Goal: Task Accomplishment & Management: Use online tool/utility

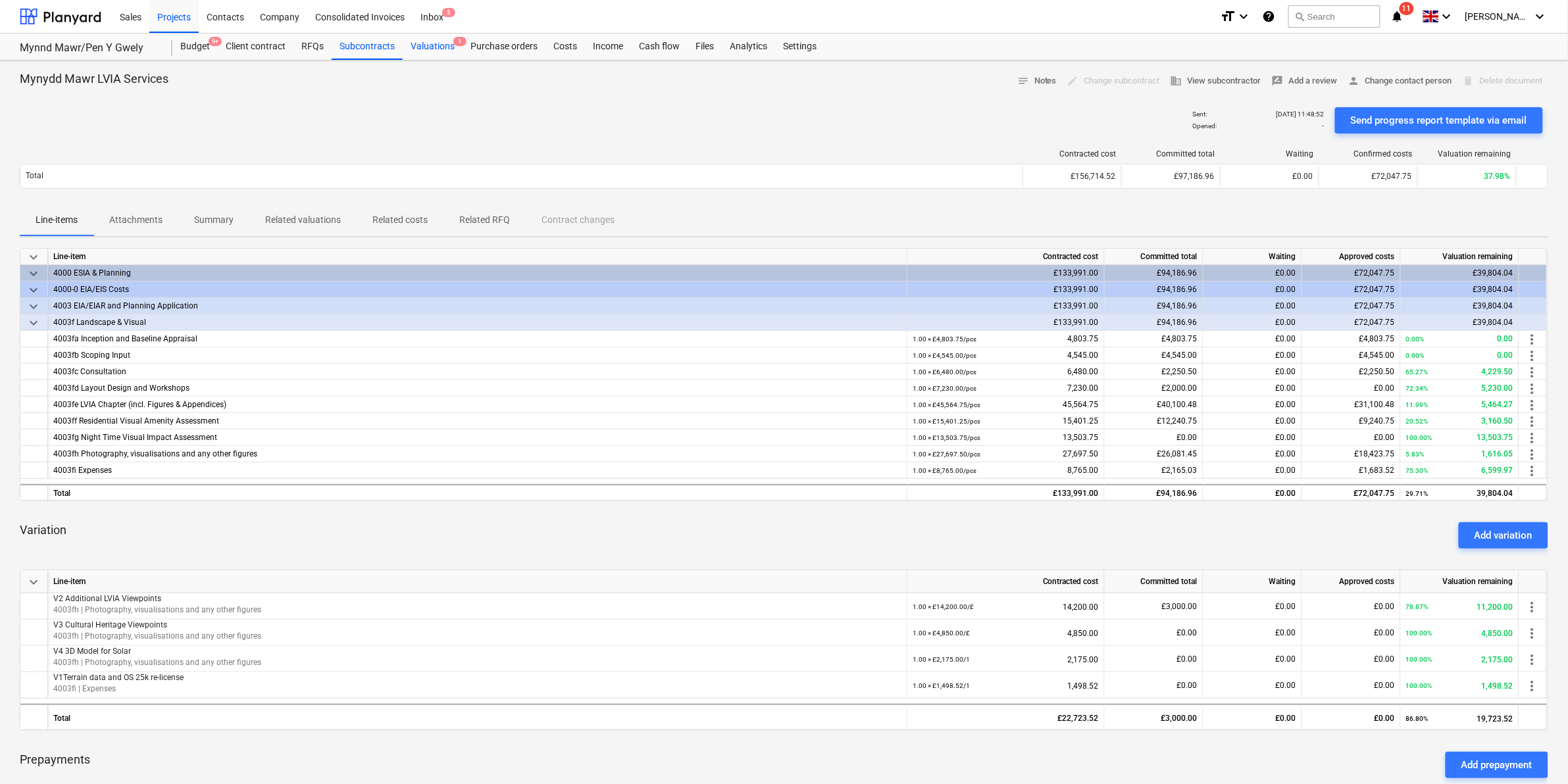
click at [429, 44] on div "Valuations 1" at bounding box center [433, 46] width 60 height 27
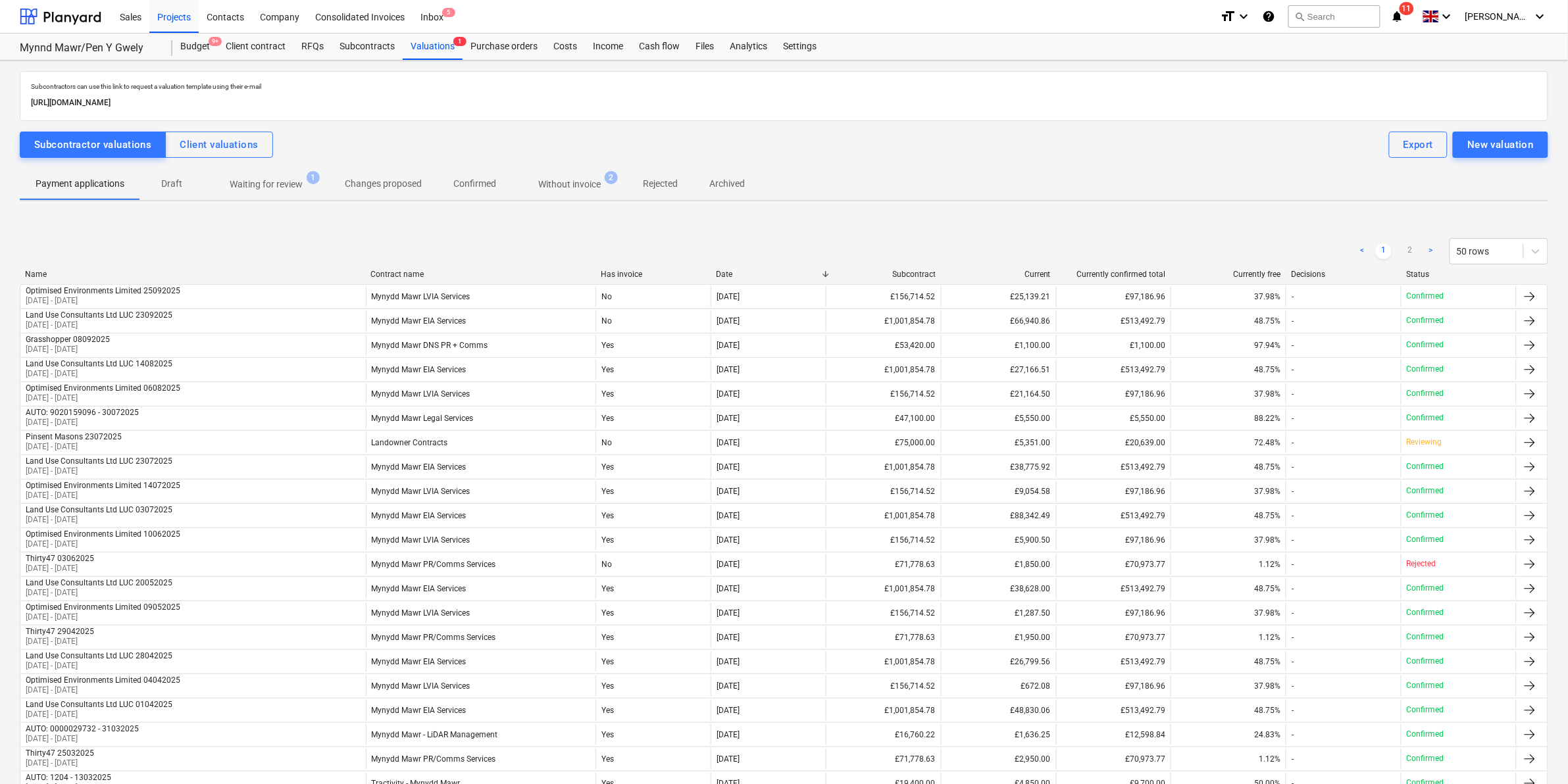
click at [255, 183] on p "Waiting for review" at bounding box center [266, 184] width 73 height 14
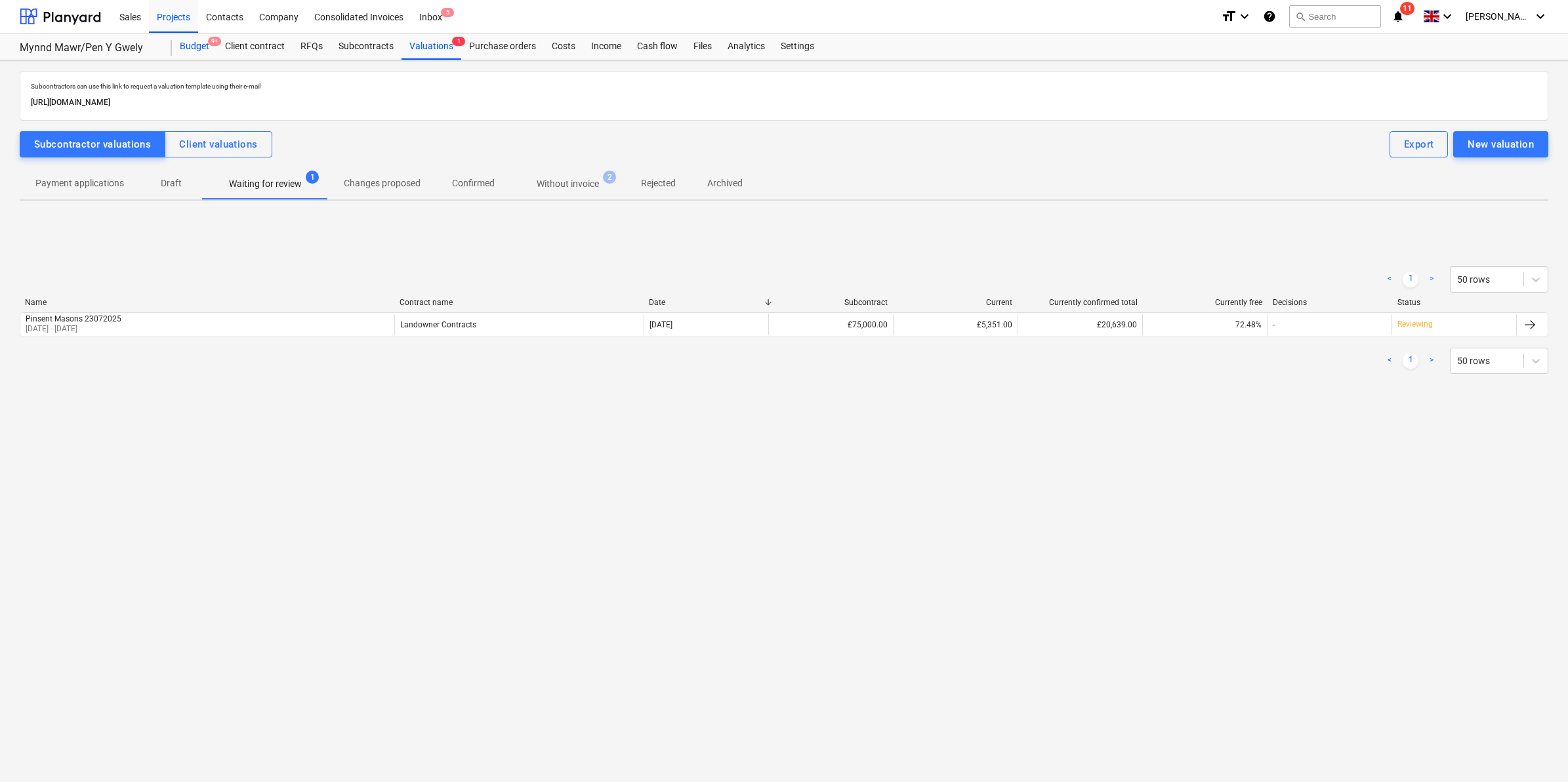
click at [186, 37] on div "Budget 9+" at bounding box center [194, 46] width 45 height 27
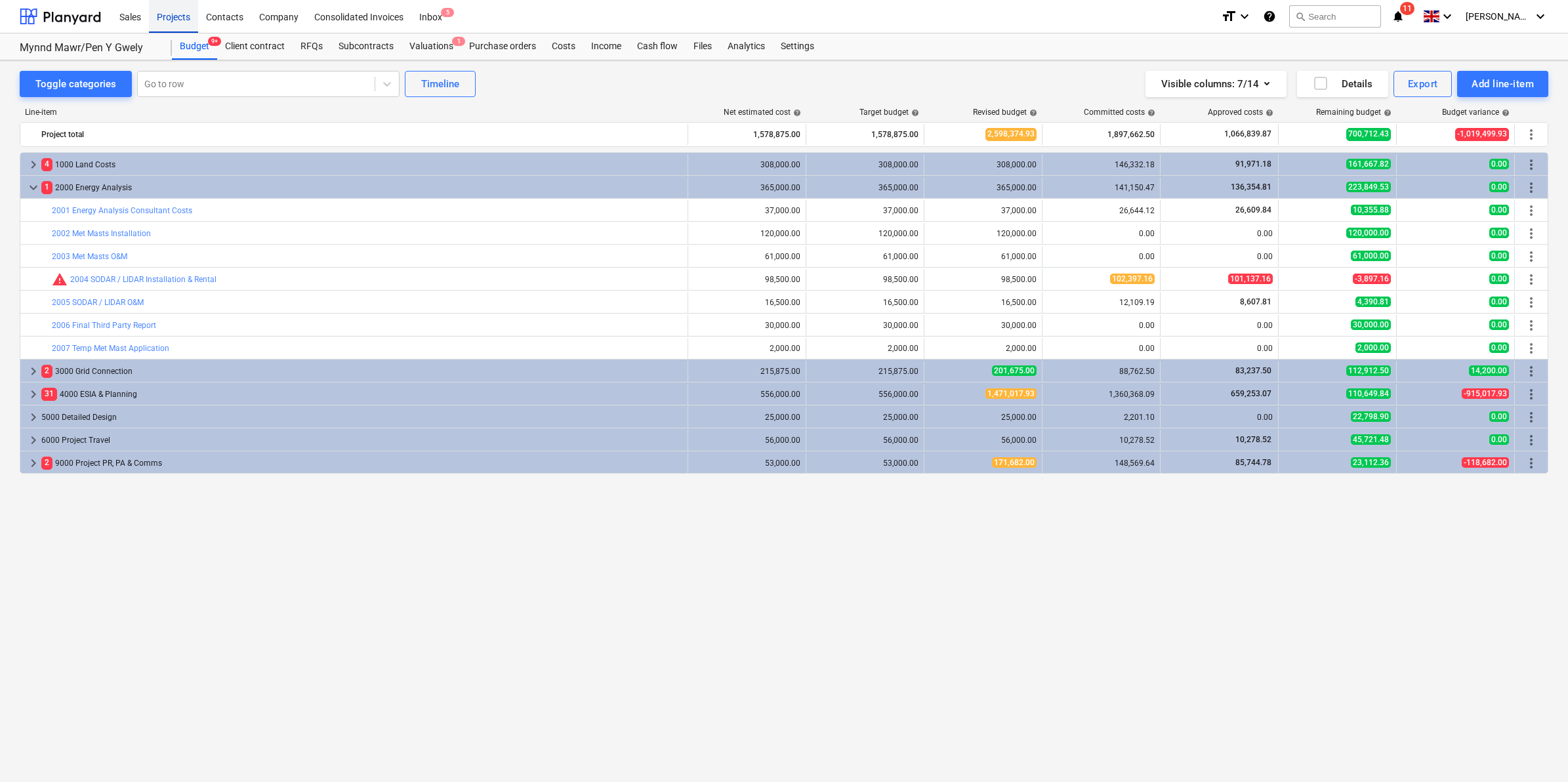
click at [181, 16] on div "Projects" at bounding box center [173, 15] width 49 height 33
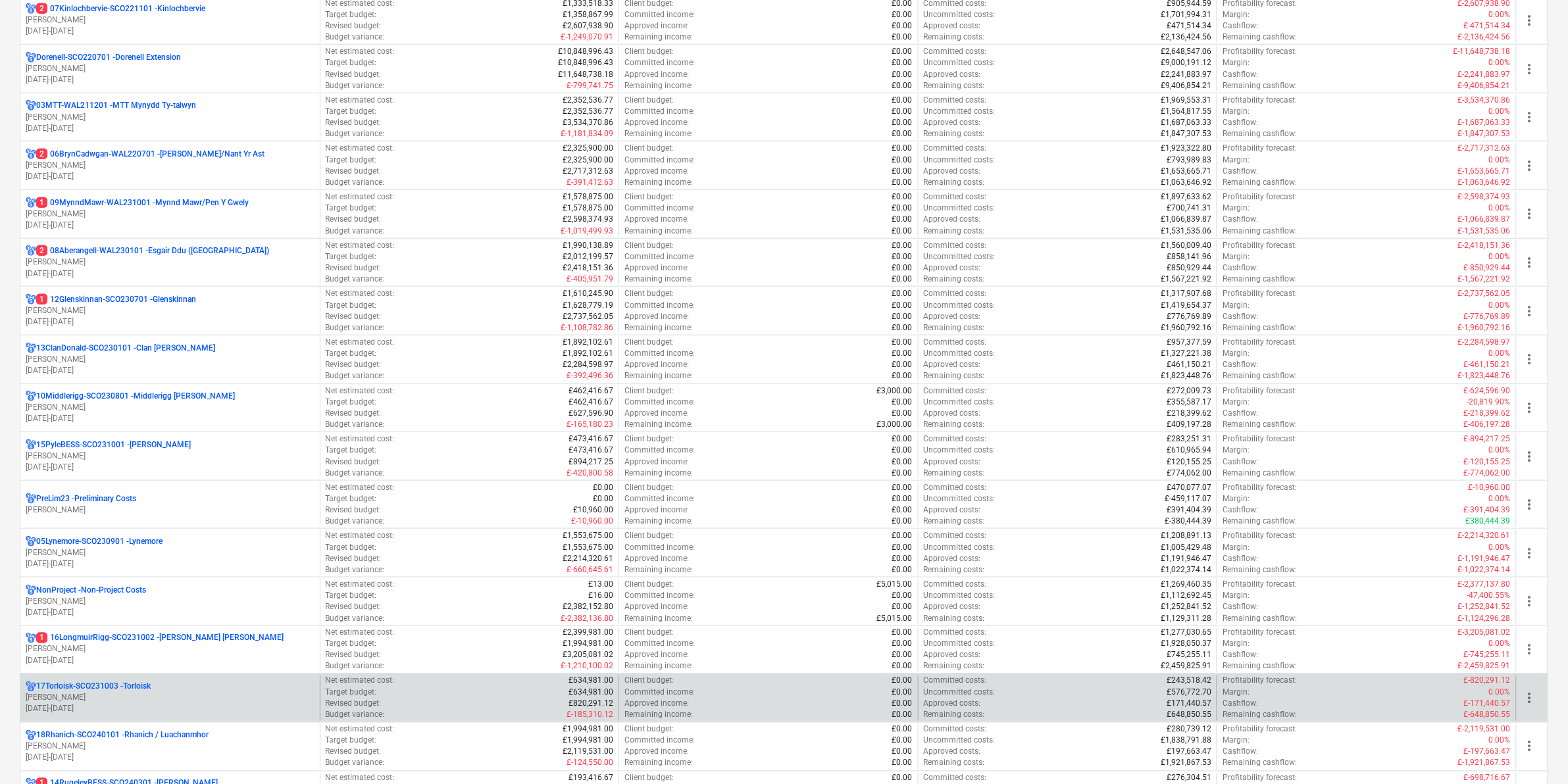
scroll to position [493, 0]
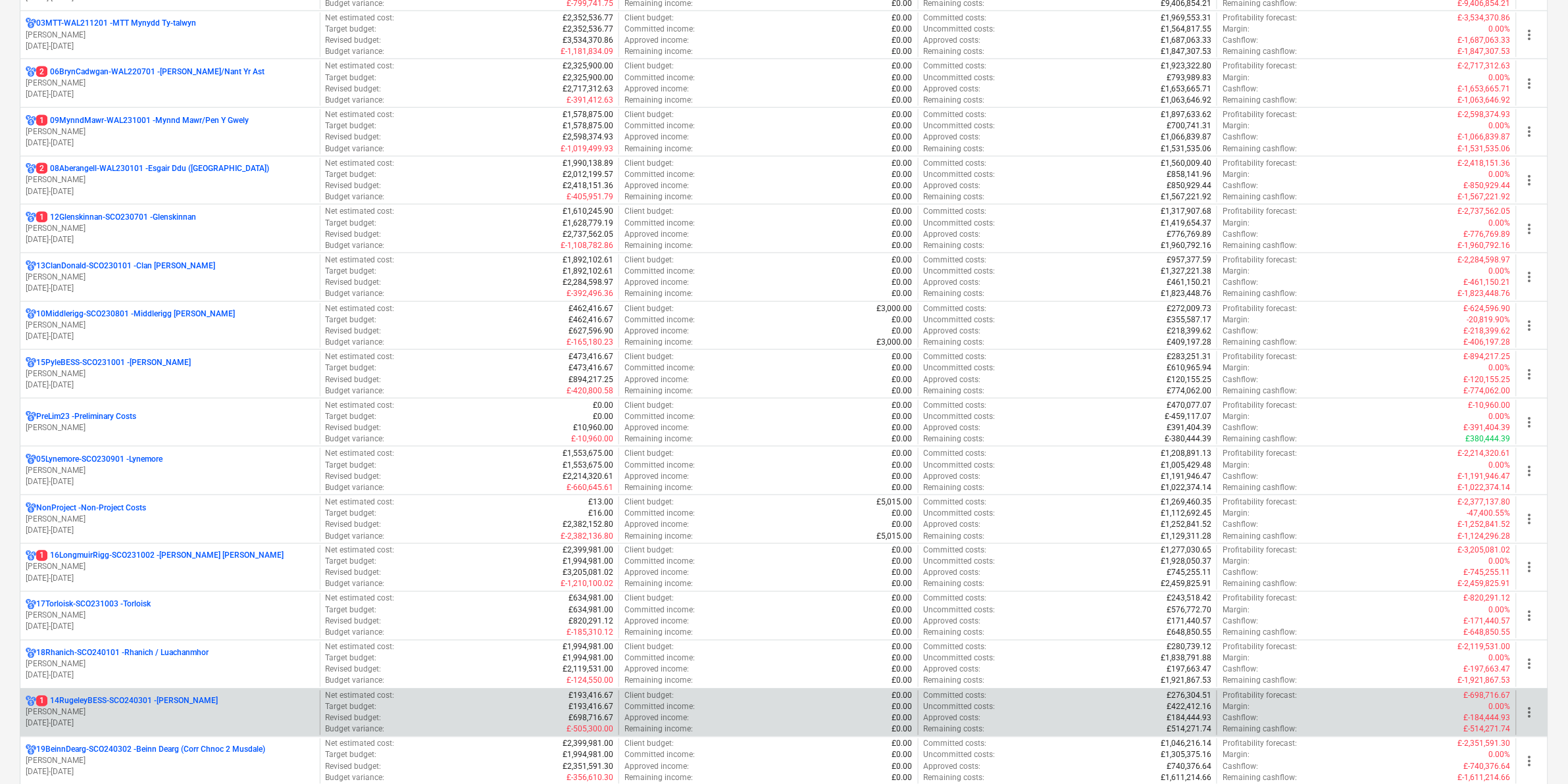
click at [175, 704] on p "1 14RugeleyBESS-SCO240301 - [PERSON_NAME]" at bounding box center [127, 701] width 182 height 11
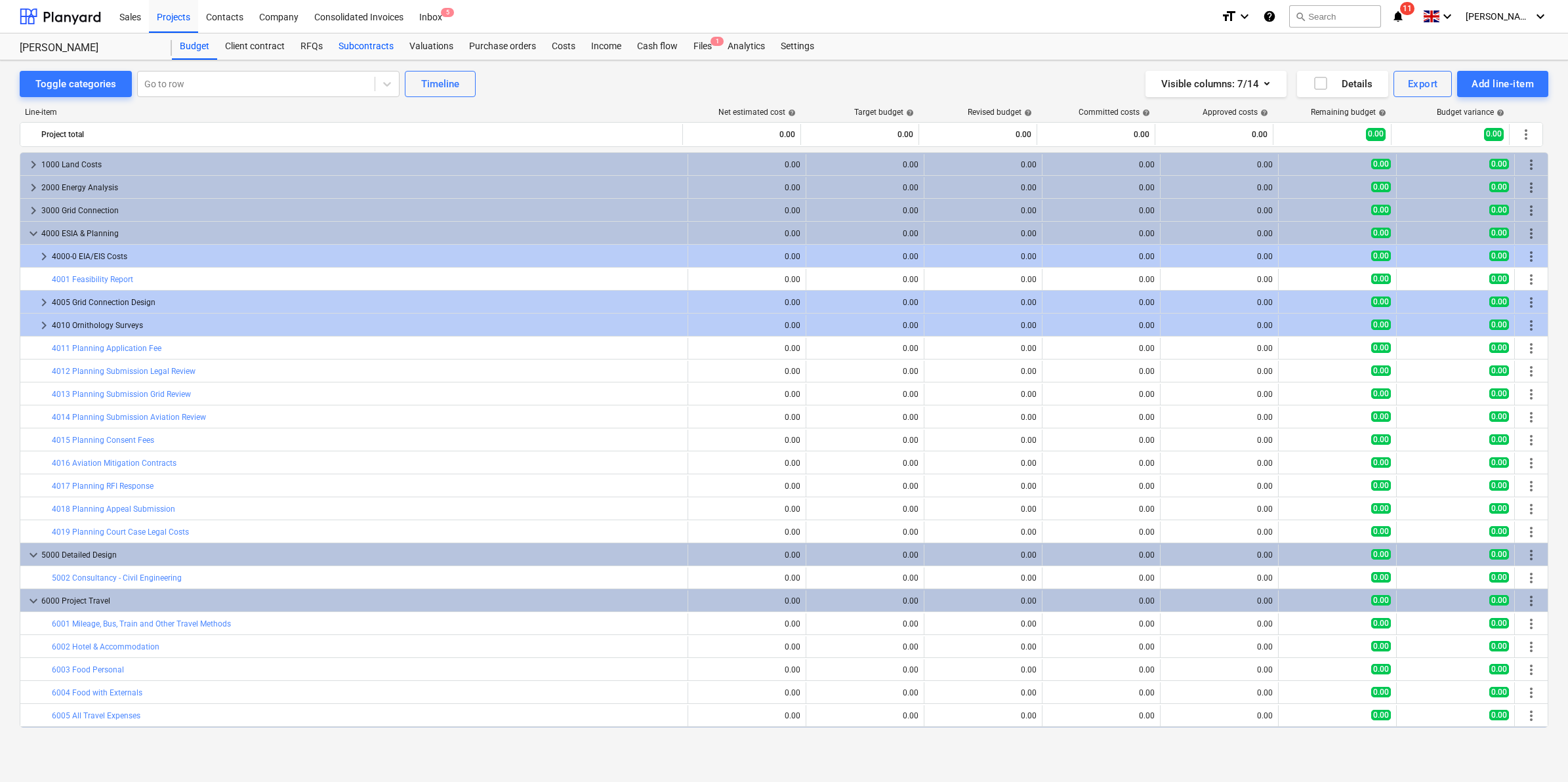
click at [359, 50] on div "Subcontracts" at bounding box center [365, 46] width 71 height 27
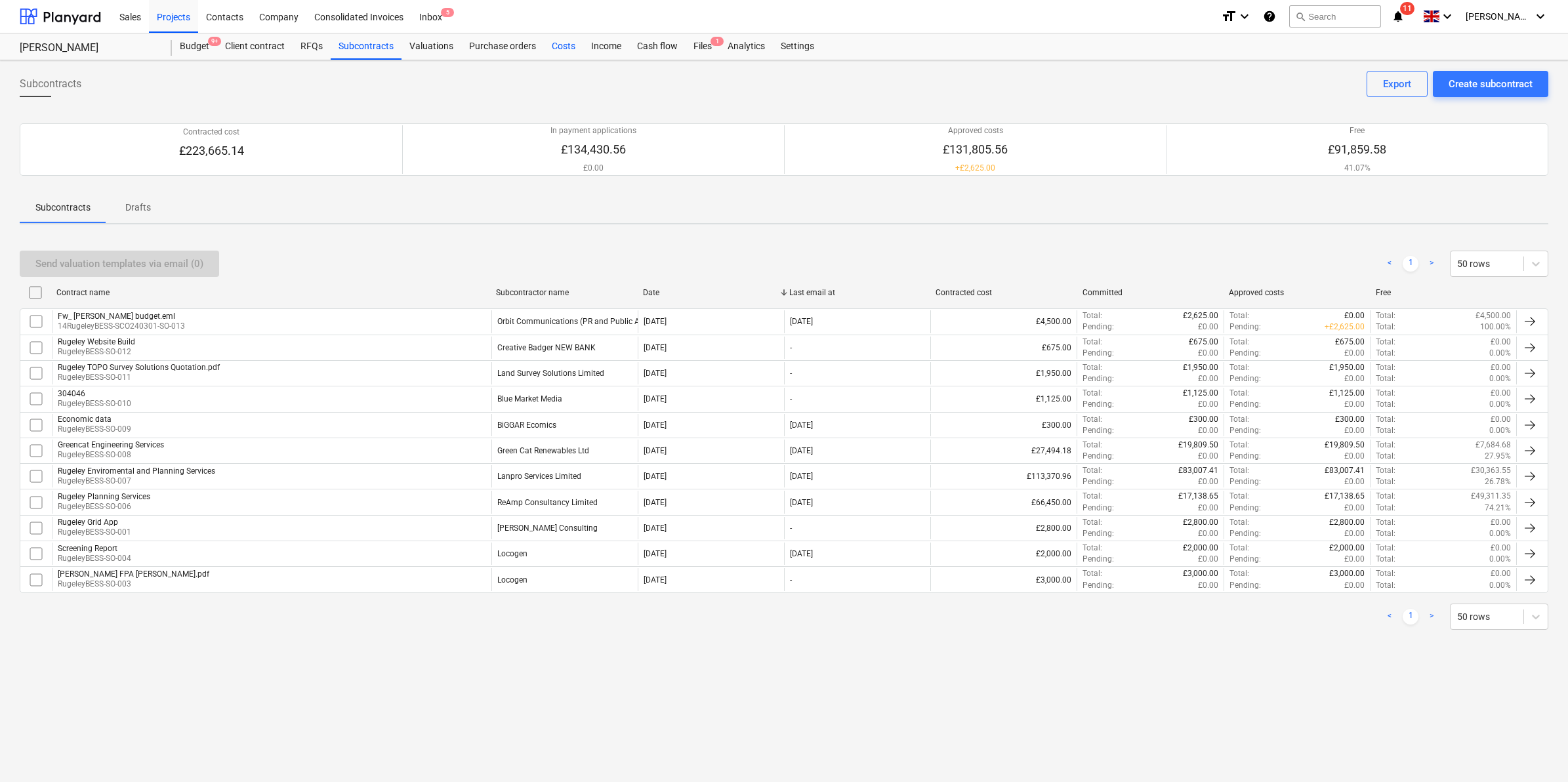
click at [561, 41] on div "Costs" at bounding box center [563, 46] width 39 height 27
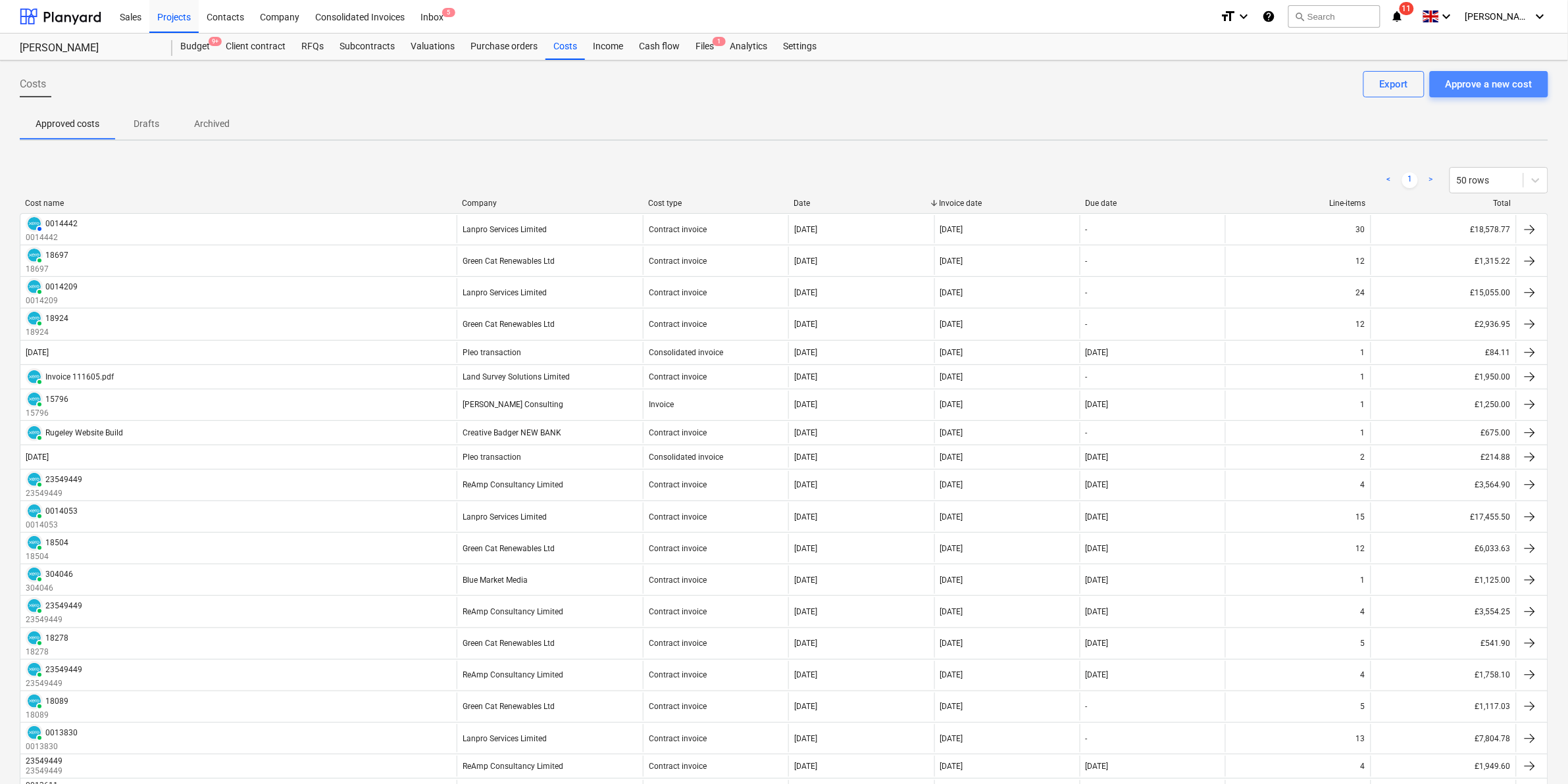
click at [1521, 72] on button "Approve a new cost" at bounding box center [1489, 84] width 118 height 27
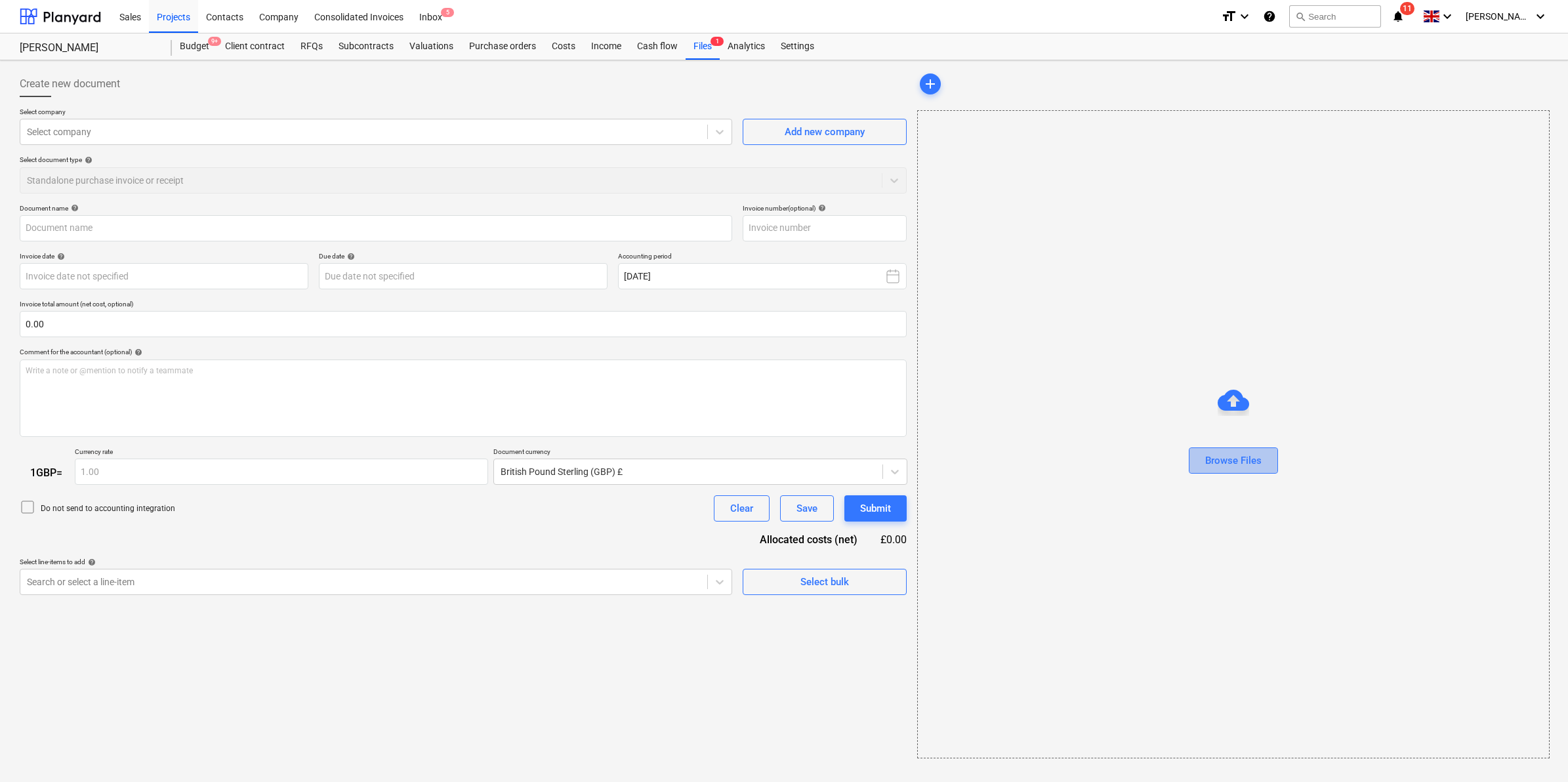
click at [1263, 461] on button "Browse Files" at bounding box center [1233, 460] width 89 height 27
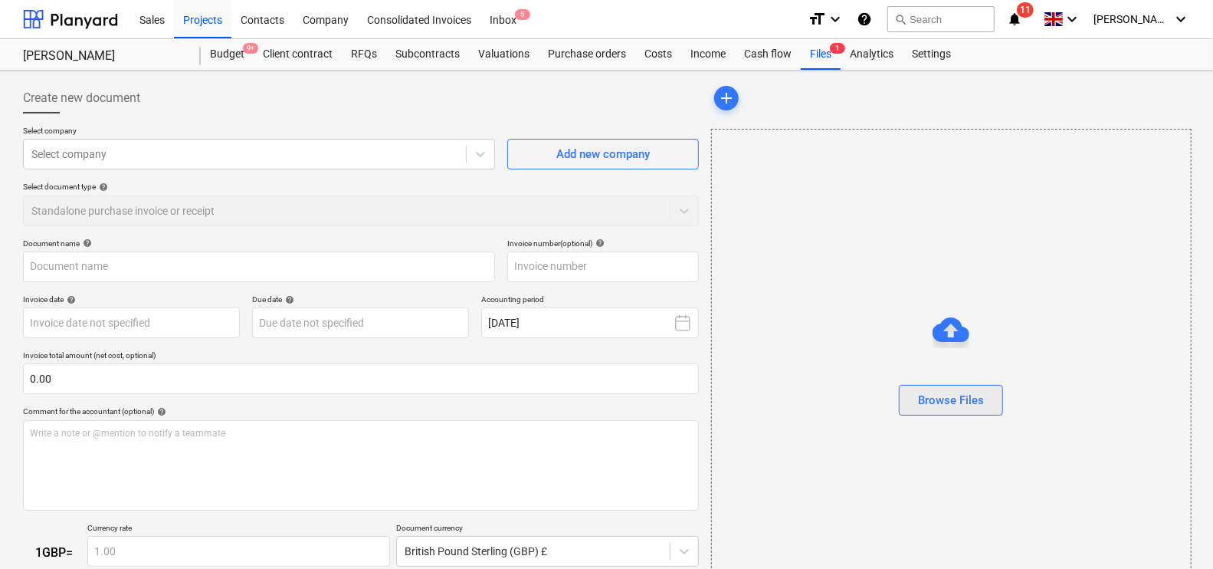
click at [990, 406] on button "Browse Files" at bounding box center [951, 400] width 104 height 31
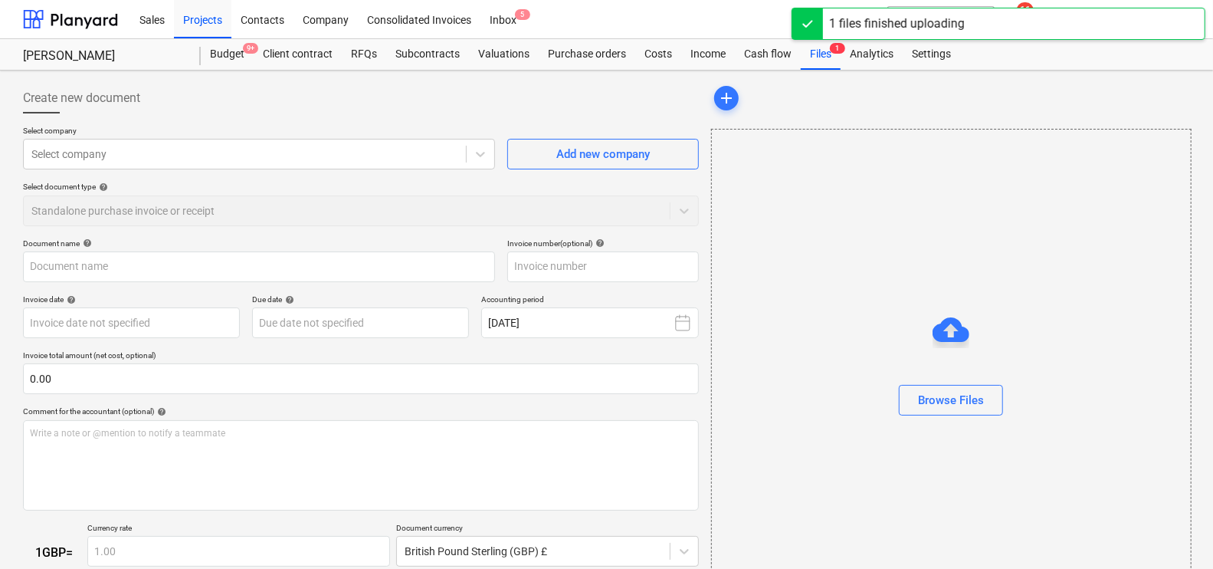
type input "INVOICE_0014-00020009_ReAmp_Consultancy_Ltd.pdf"
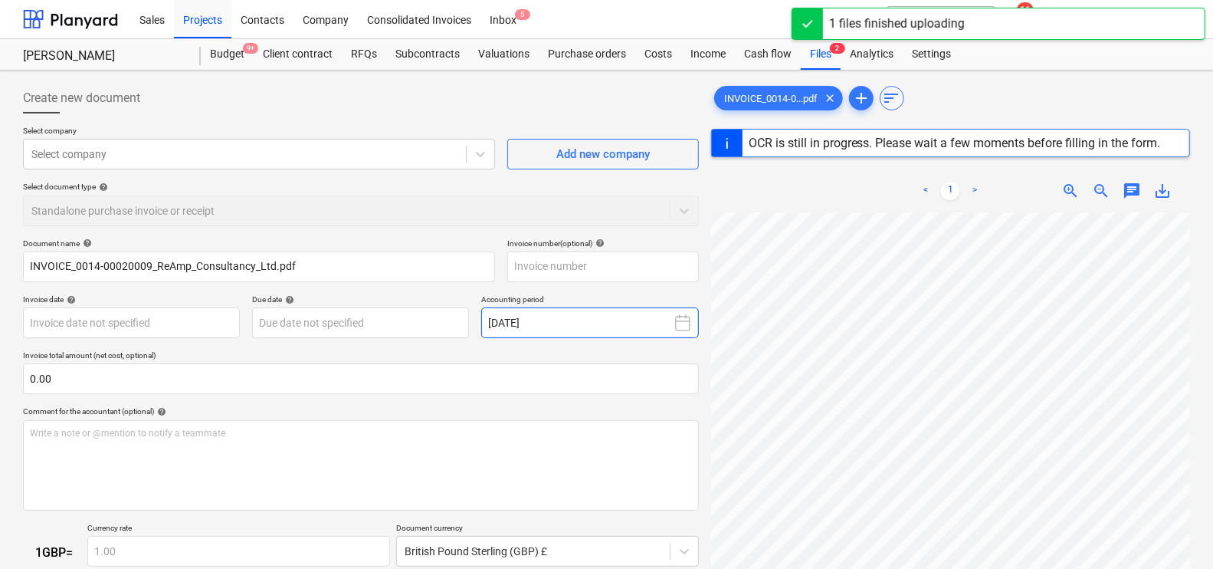
scroll to position [196, 0]
click at [211, 156] on div at bounding box center [244, 153] width 427 height 15
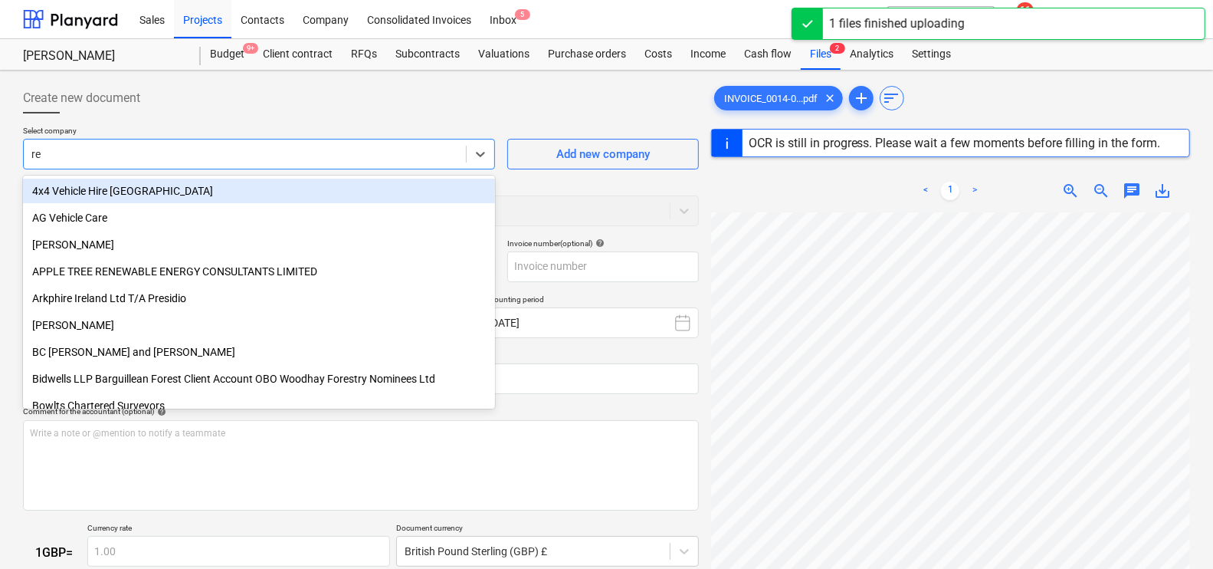
type input "rea"
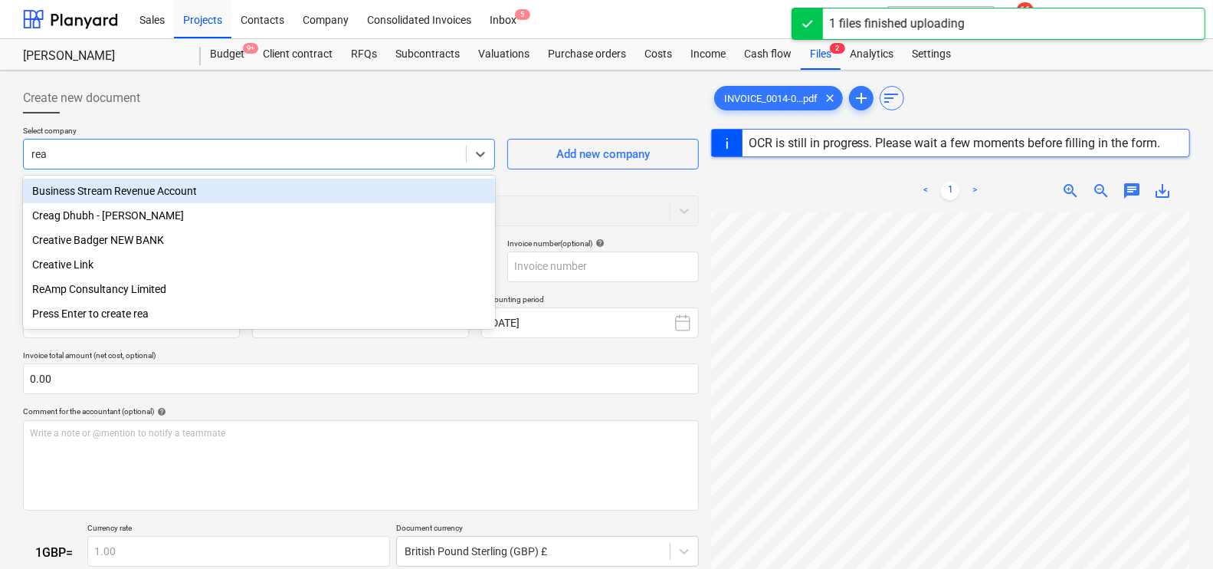
type input "23549449"
type input "[DATE]"
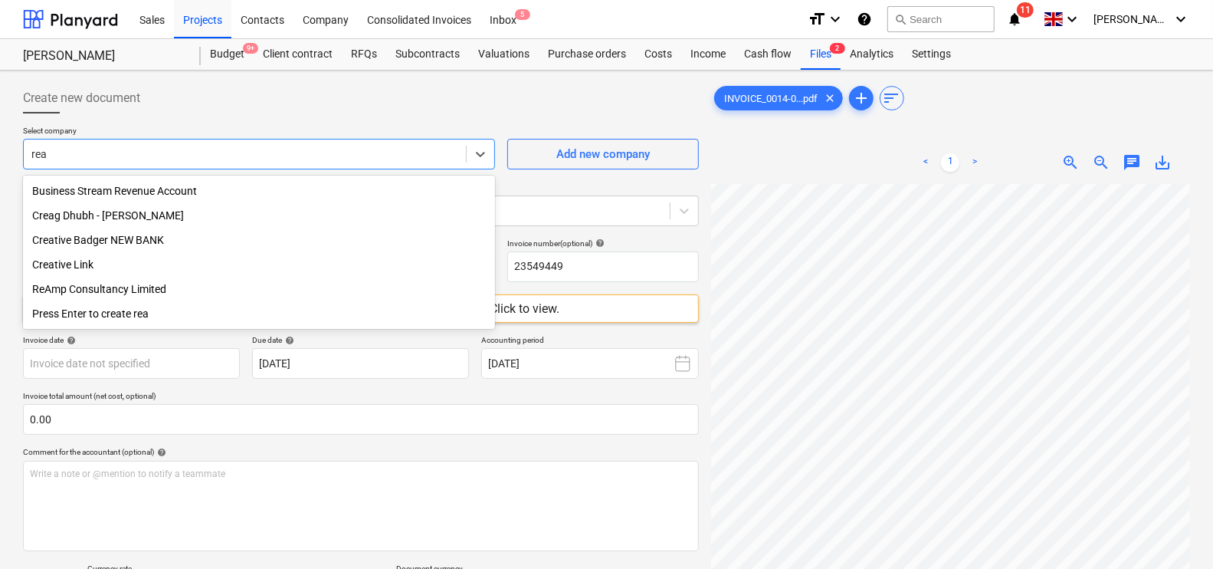
click at [187, 287] on div "ReAmp Consultancy Limited" at bounding box center [259, 289] width 472 height 25
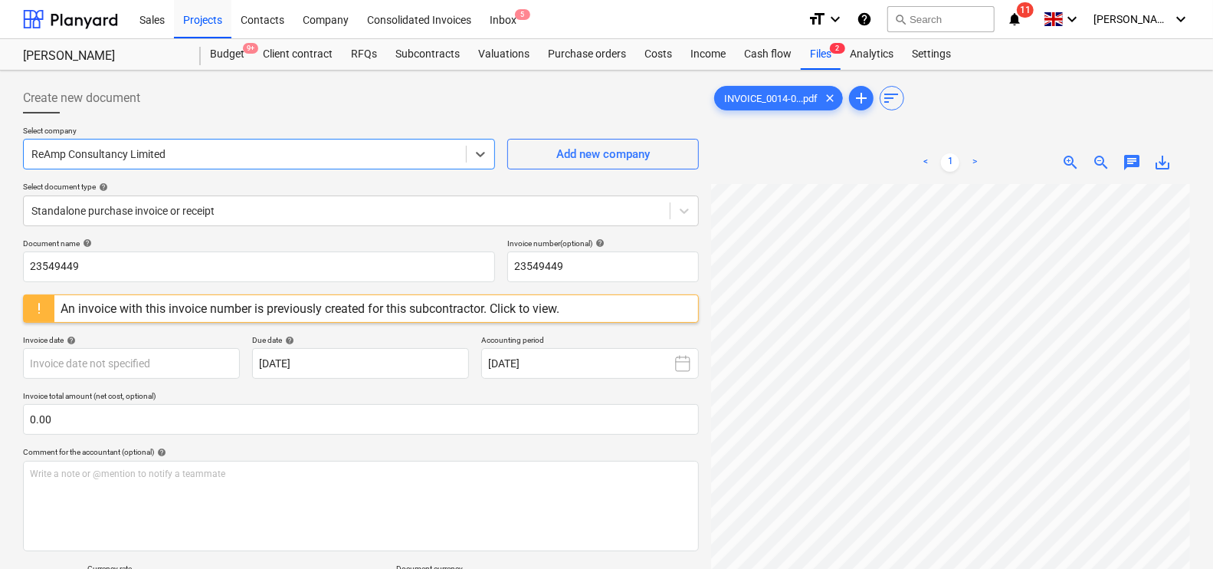
click at [527, 310] on div "An invoice with this invoice number is previously created for this subcontracto…" at bounding box center [310, 308] width 499 height 15
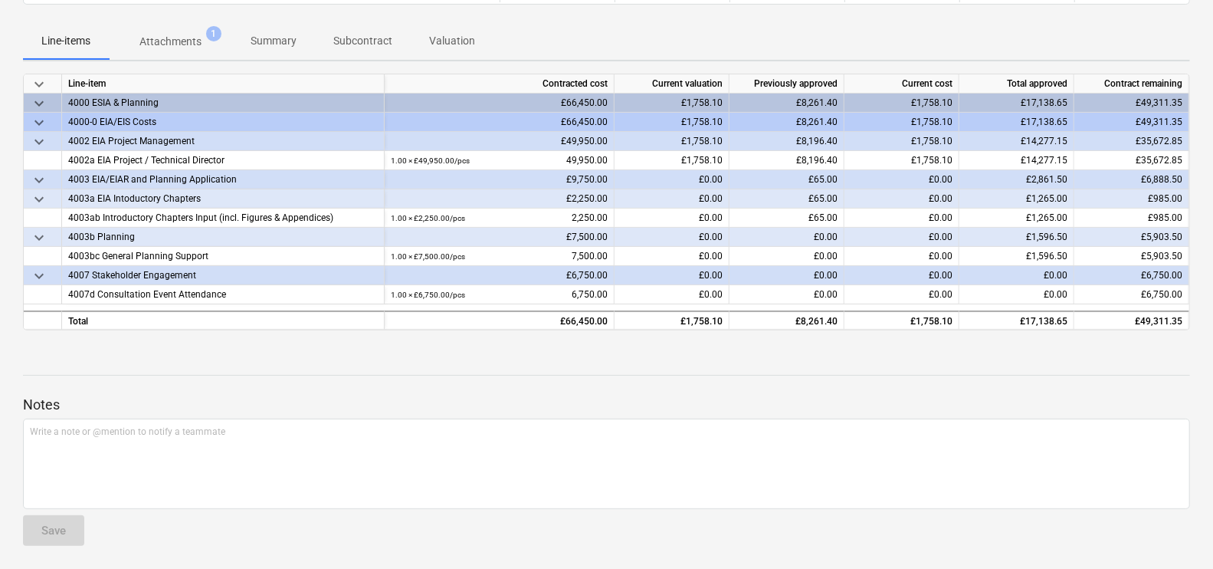
click at [192, 44] on p "Attachments" at bounding box center [171, 42] width 62 height 16
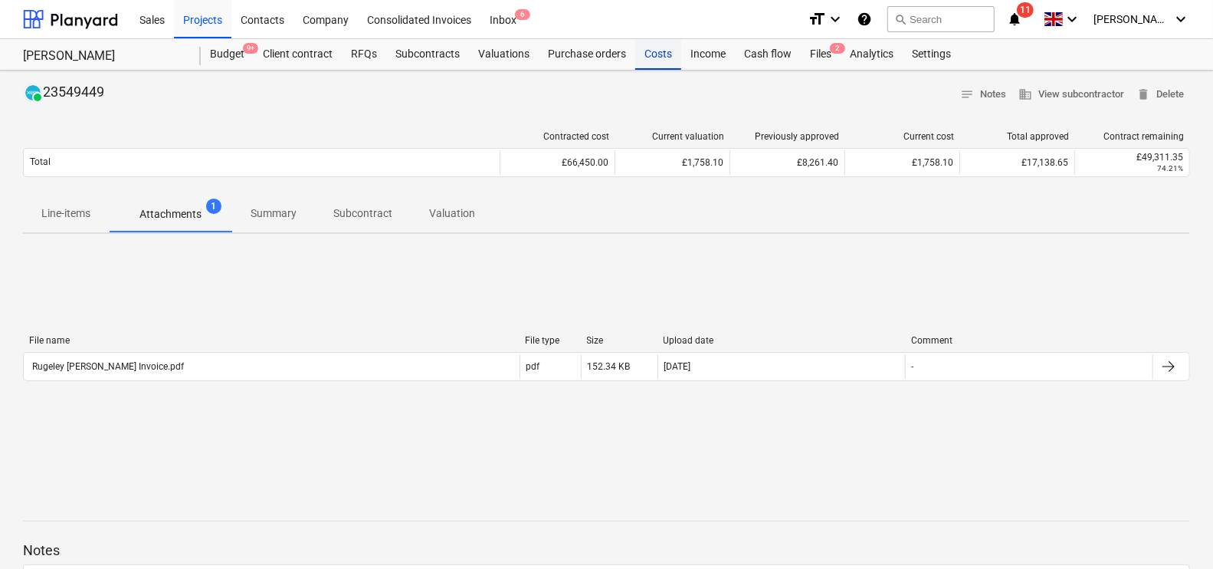
click at [646, 57] on div "Costs" at bounding box center [658, 54] width 46 height 31
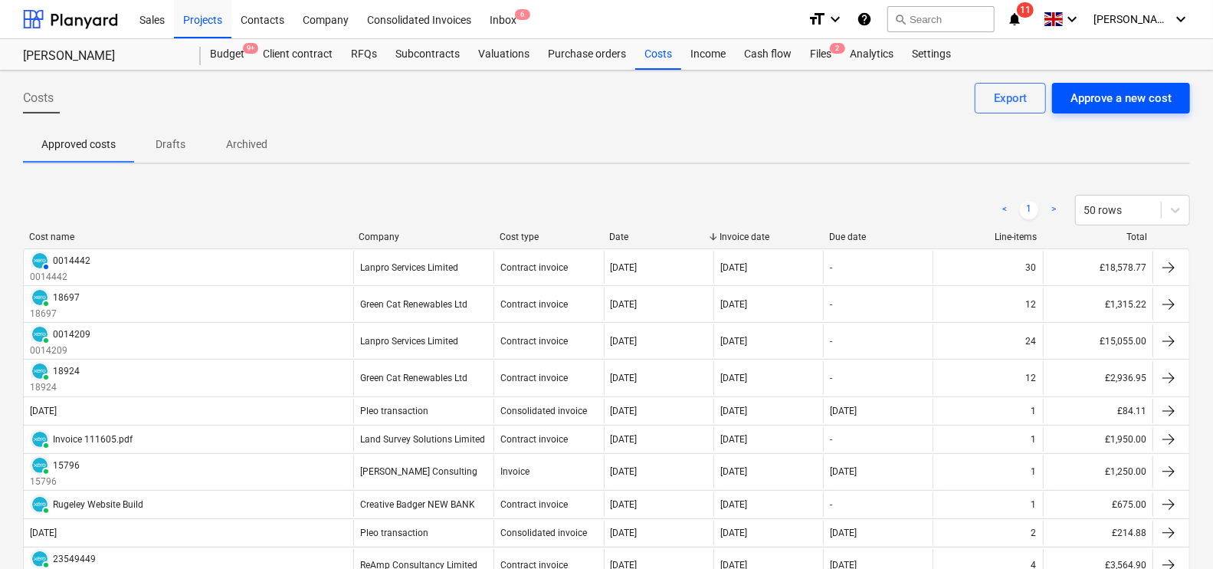
click at [1150, 97] on div "Approve a new cost" at bounding box center [1121, 98] width 101 height 20
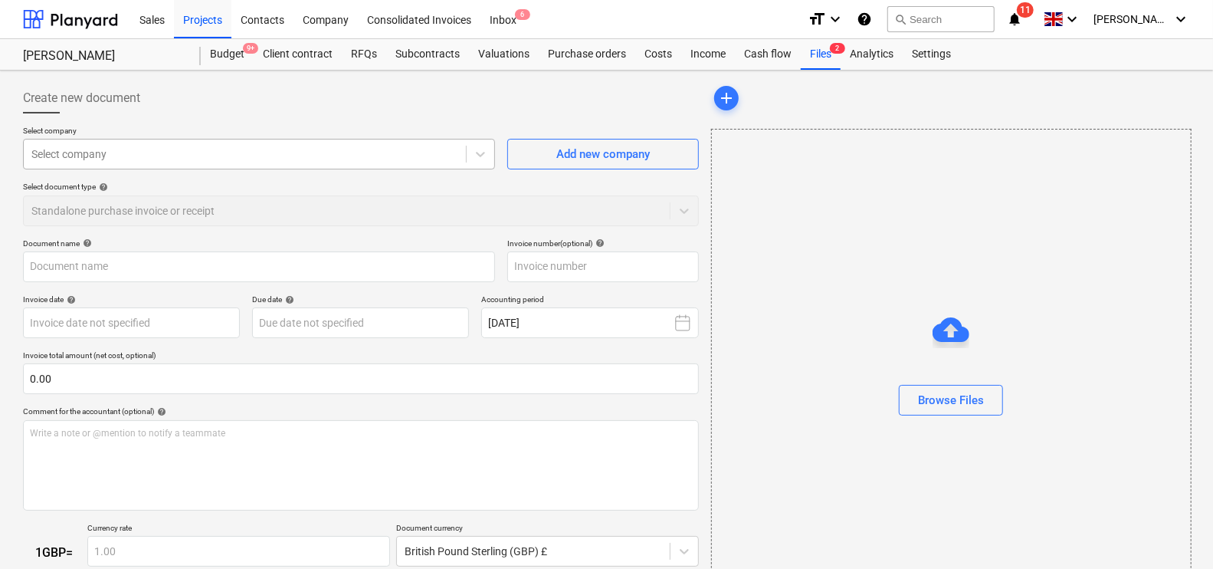
click at [351, 165] on div "Select company" at bounding box center [245, 153] width 442 height 21
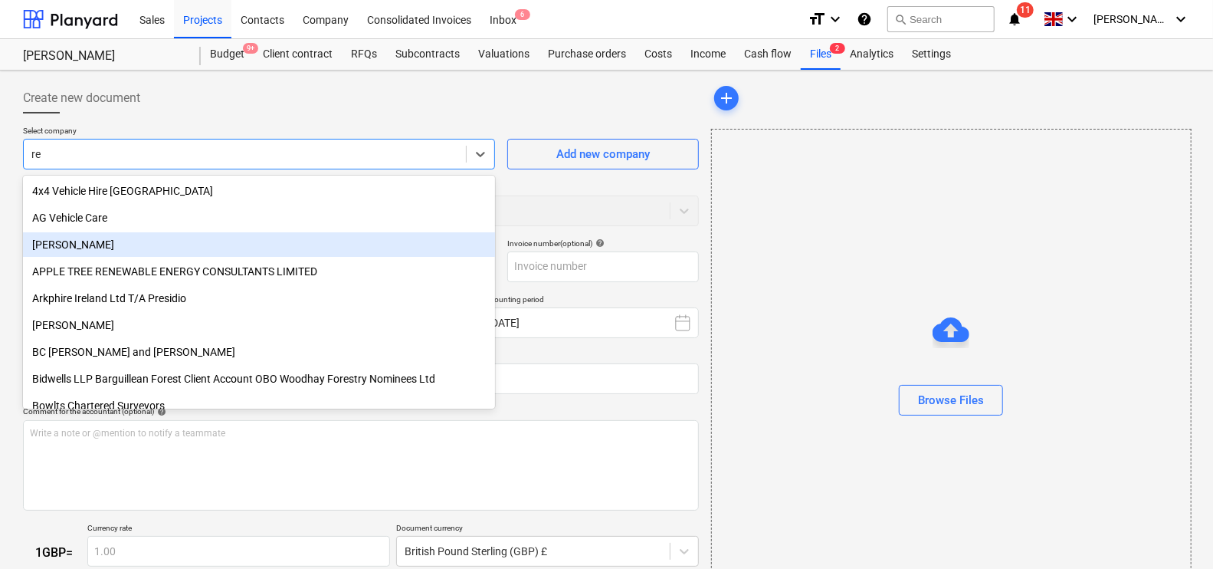
type input "rea"
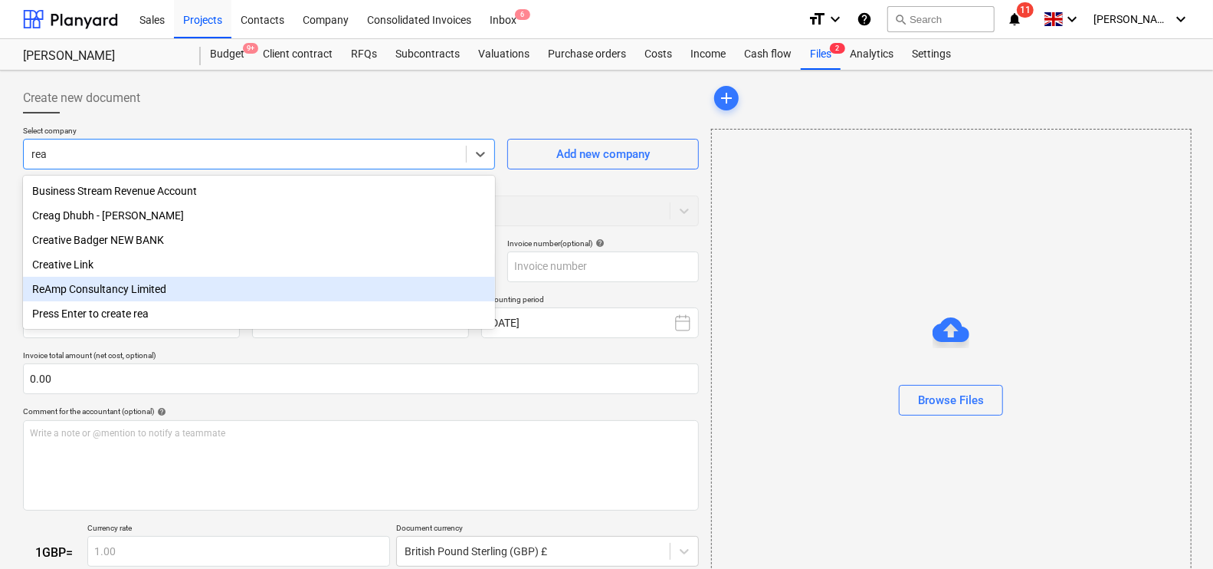
click at [119, 286] on div "ReAmp Consultancy Limited" at bounding box center [259, 289] width 472 height 25
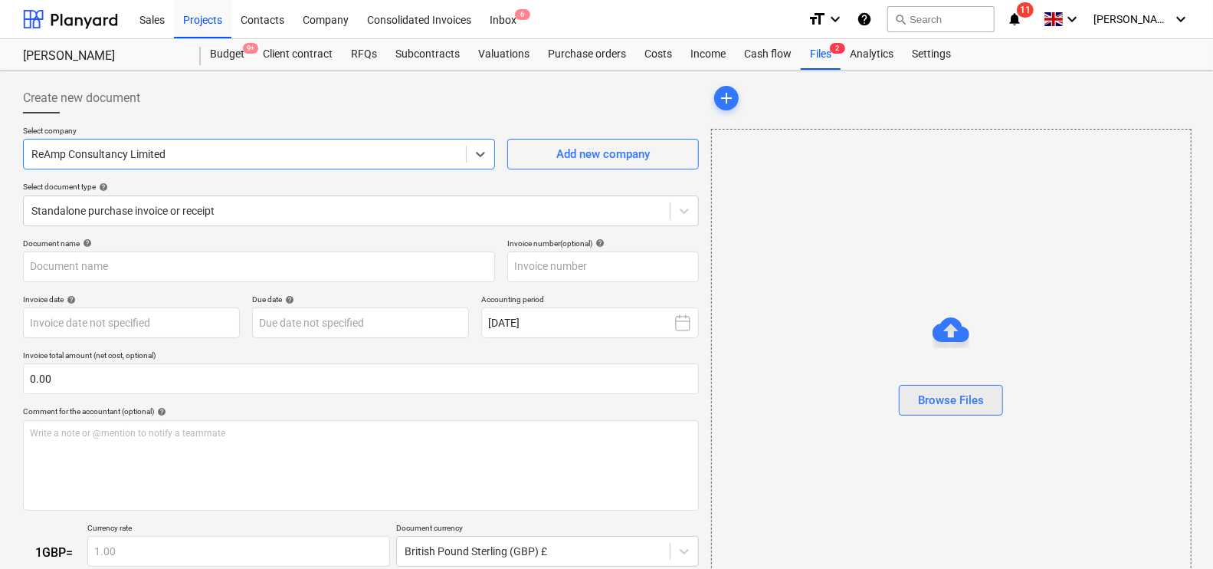
click at [920, 396] on div "Browse Files" at bounding box center [951, 400] width 66 height 20
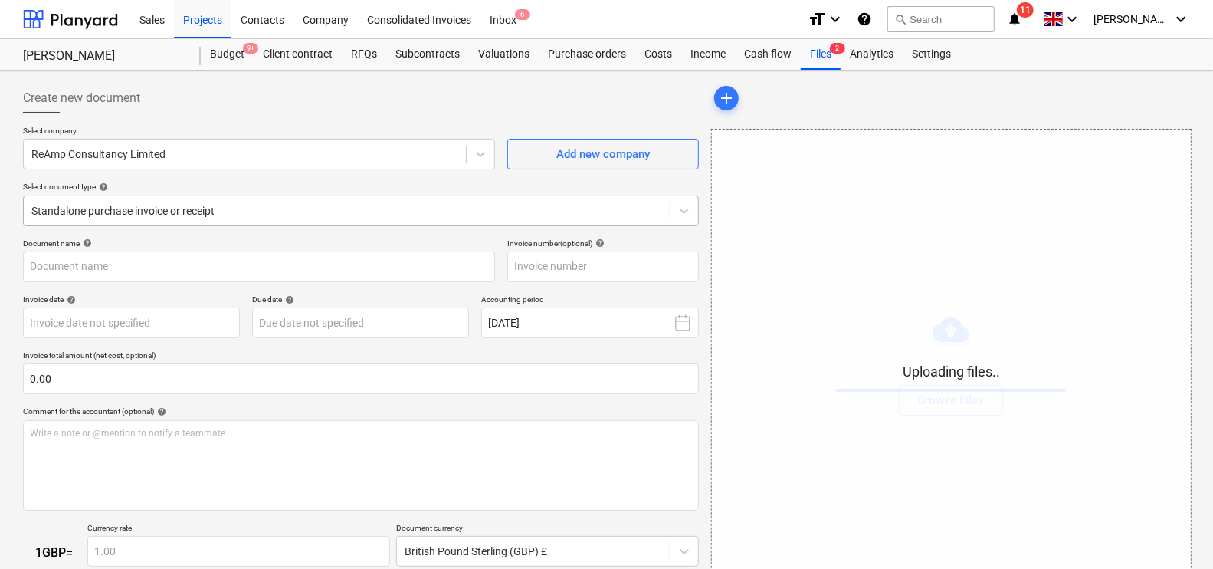
drag, startPoint x: 128, startPoint y: 234, endPoint x: 163, endPoint y: 217, distance: 38.4
click at [130, 232] on div "Select company ReAmp Consultancy Limited Add new company Select document type h…" at bounding box center [361, 182] width 676 height 113
click at [163, 216] on div at bounding box center [346, 210] width 631 height 15
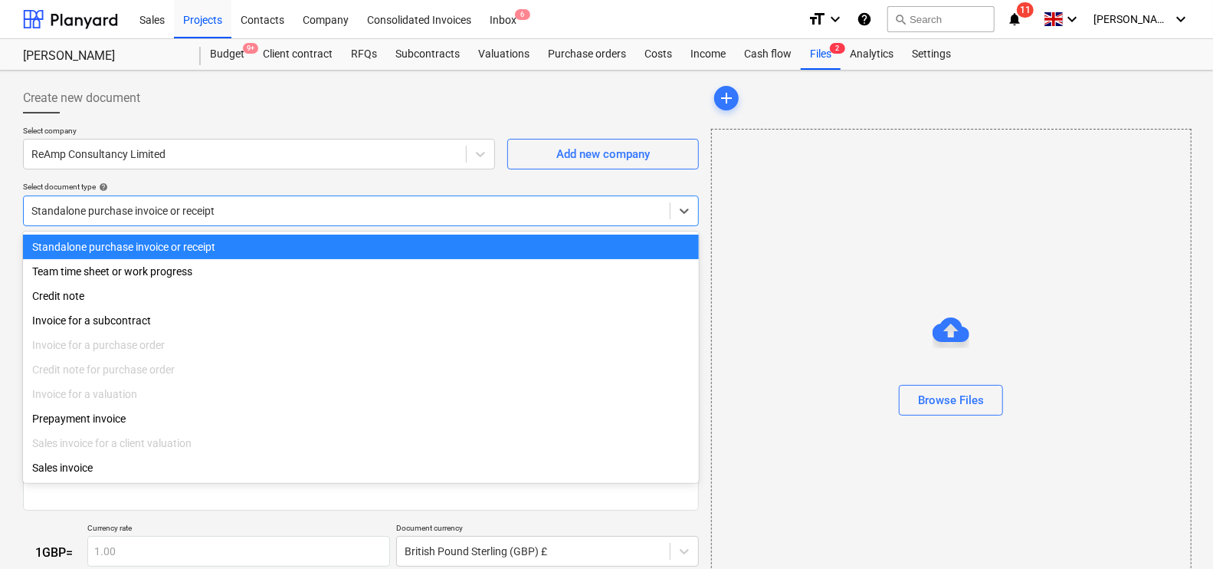
type input "INVOICE_0014-00020009_ReAmp_Consultancy_Ltd.pdf"
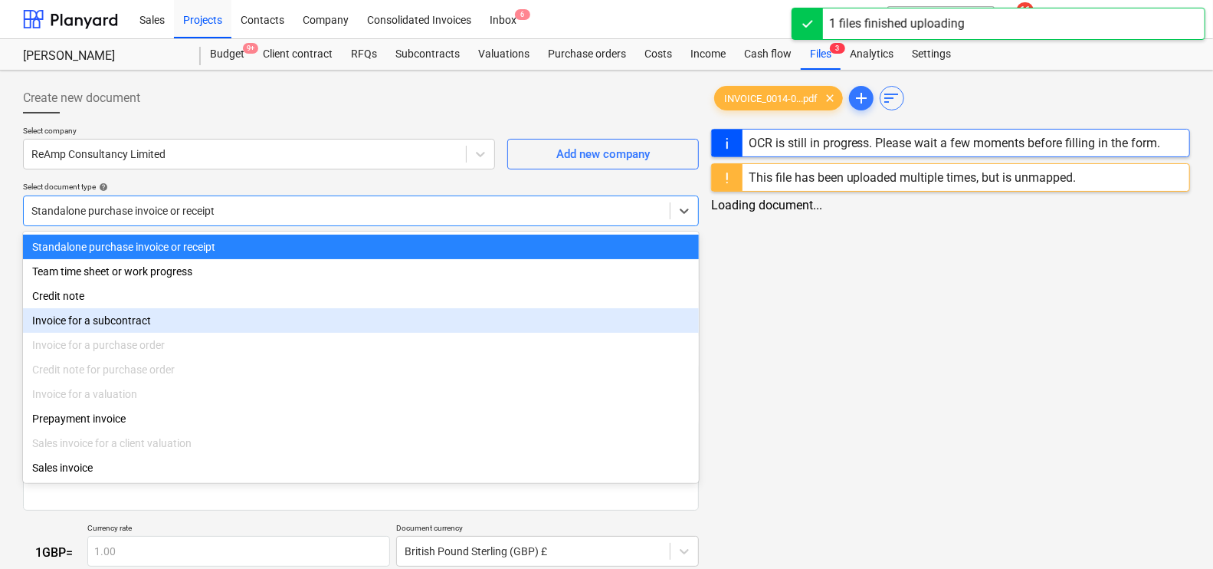
click at [120, 324] on div "Invoice for a subcontract" at bounding box center [361, 320] width 676 height 25
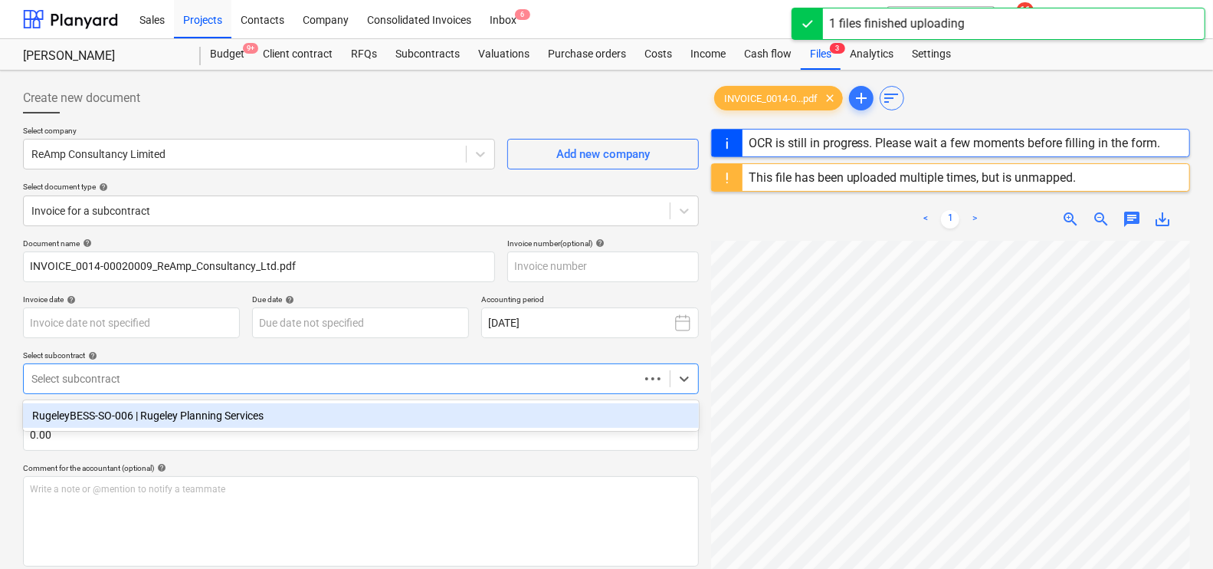
click at [78, 383] on div at bounding box center [331, 378] width 600 height 15
click at [126, 415] on div "RugeleyBESS-SO-006 | Rugeley Planning Services" at bounding box center [361, 415] width 676 height 25
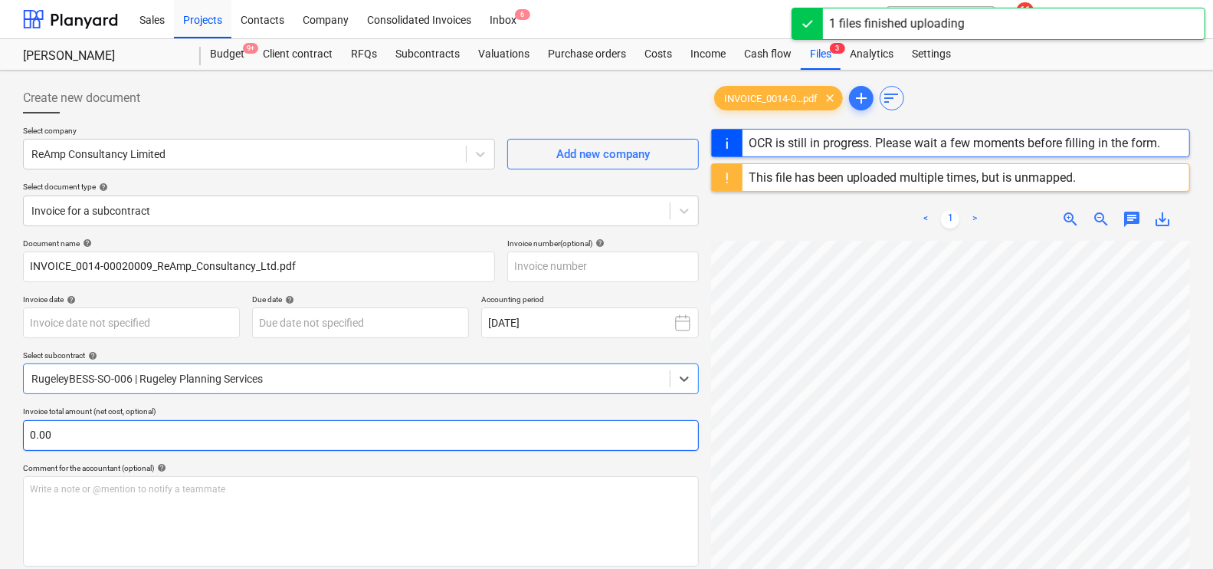
type input "23549449"
type input "[DATE]"
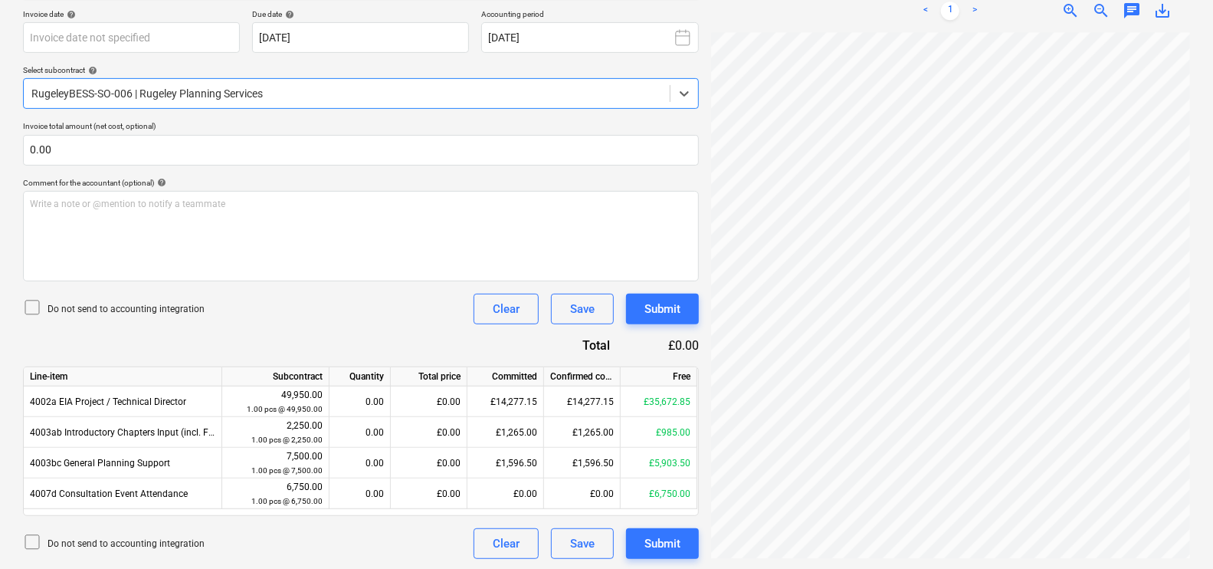
scroll to position [327, 0]
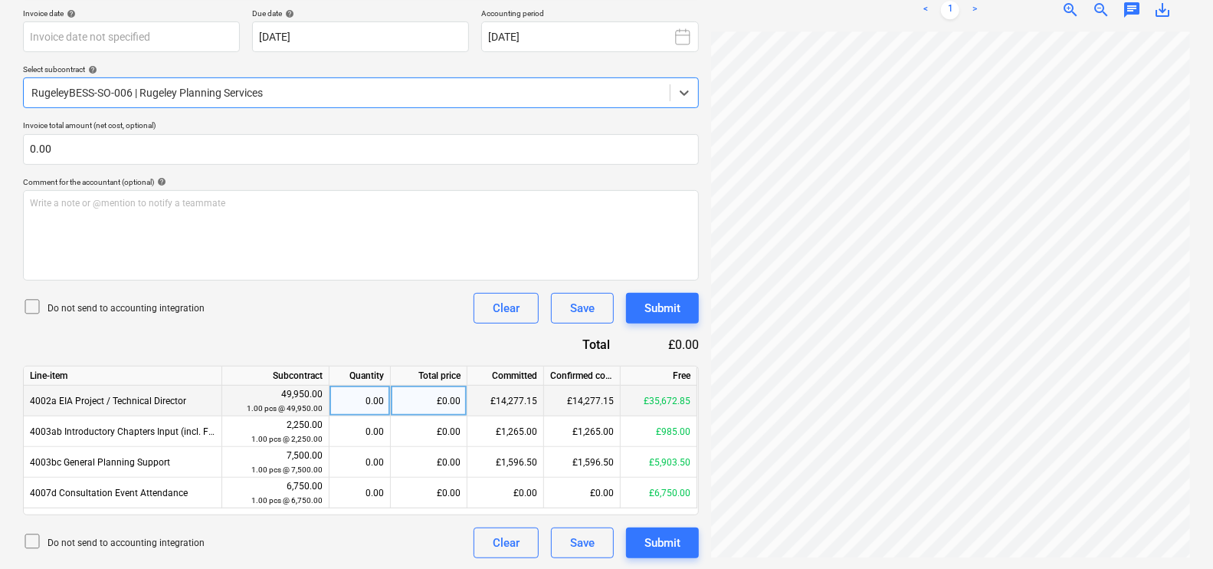
click at [446, 400] on div "£0.00" at bounding box center [429, 401] width 77 height 31
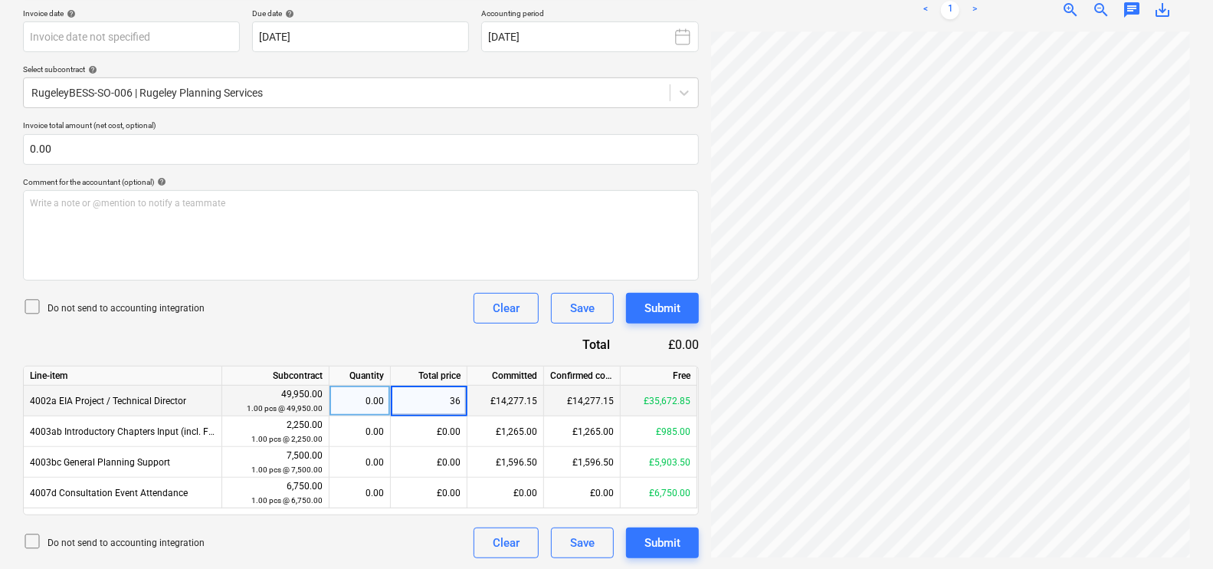
type input "360"
click at [299, 308] on div "Do not send to accounting integration Clear Save Submit" at bounding box center [361, 308] width 676 height 31
drag, startPoint x: 1041, startPoint y: 561, endPoint x: 1057, endPoint y: 553, distance: 17.8
click at [1054, 554] on div "INVOICE_0014-0...pdf clear add sort This file has been uploaded multiple times,…" at bounding box center [950, 157] width 491 height 814
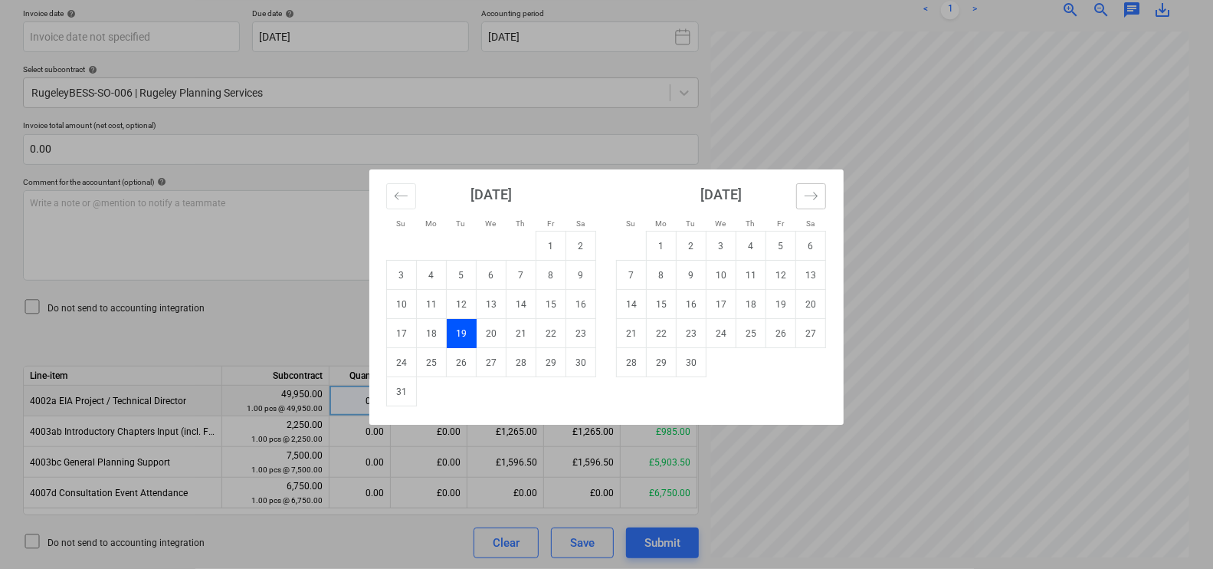
click at [818, 193] on icon "Move forward to switch to the next month." at bounding box center [811, 196] width 15 height 15
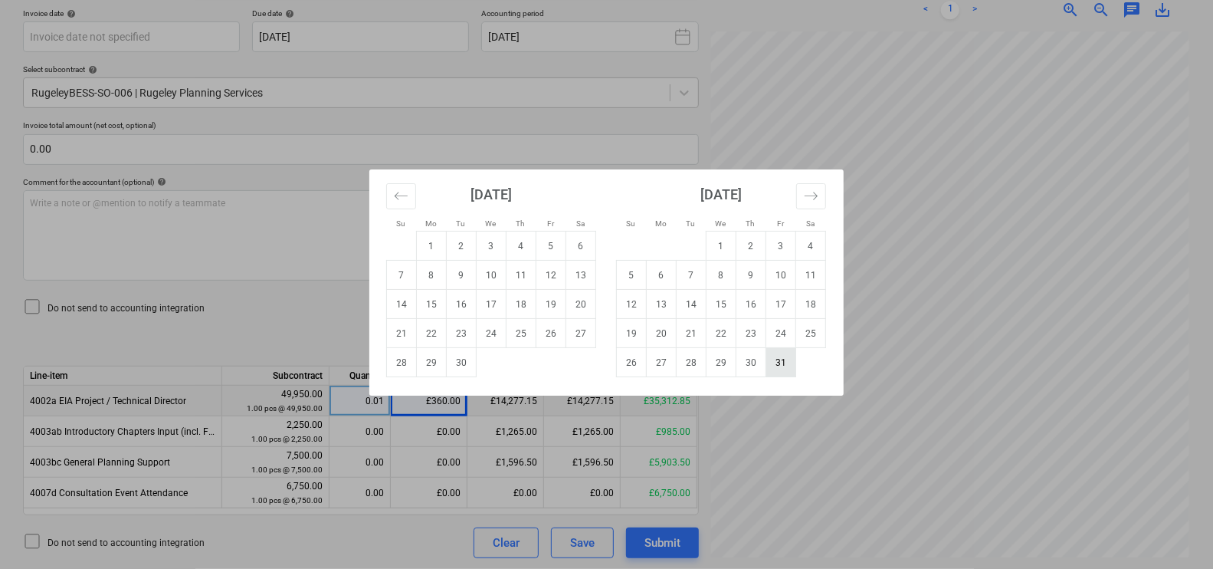
click at [778, 367] on td "31" at bounding box center [782, 362] width 30 height 29
type input "[DATE]"
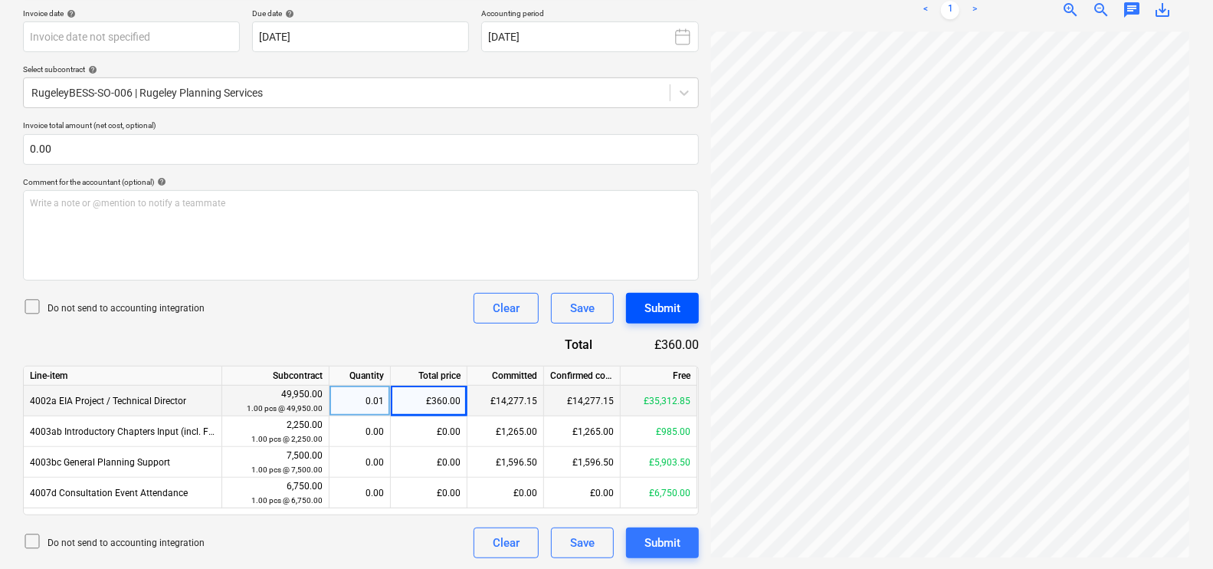
click at [685, 307] on button "Submit" at bounding box center [662, 308] width 73 height 31
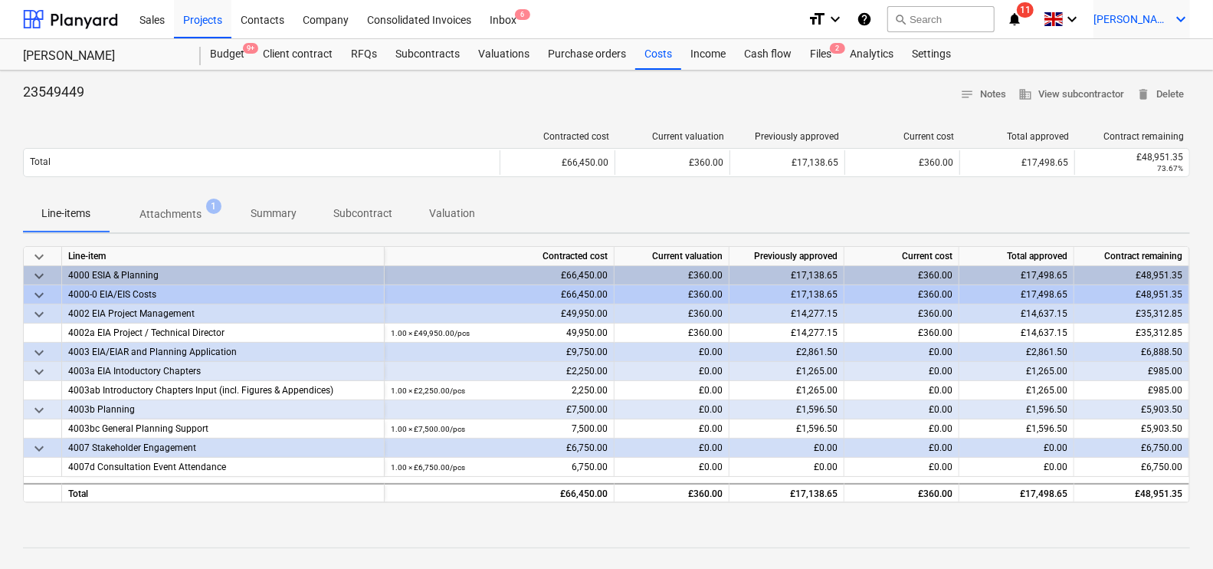
drag, startPoint x: 212, startPoint y: 23, endPoint x: 1174, endPoint y: 9, distance: 961.4
click at [212, 23] on div "Projects" at bounding box center [202, 18] width 57 height 39
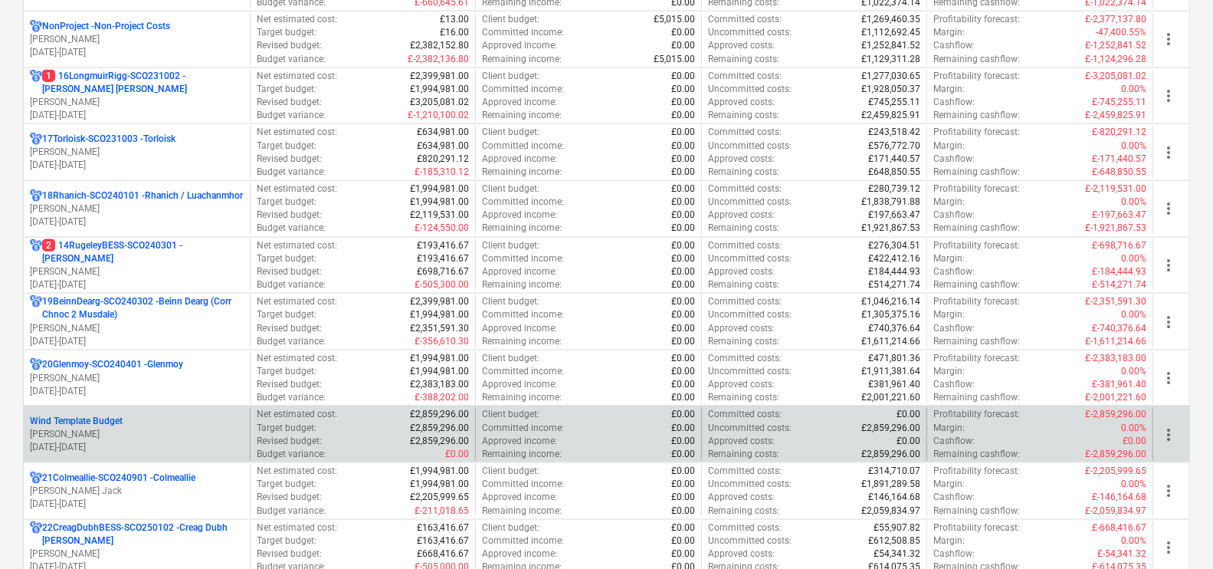
scroll to position [1150, 0]
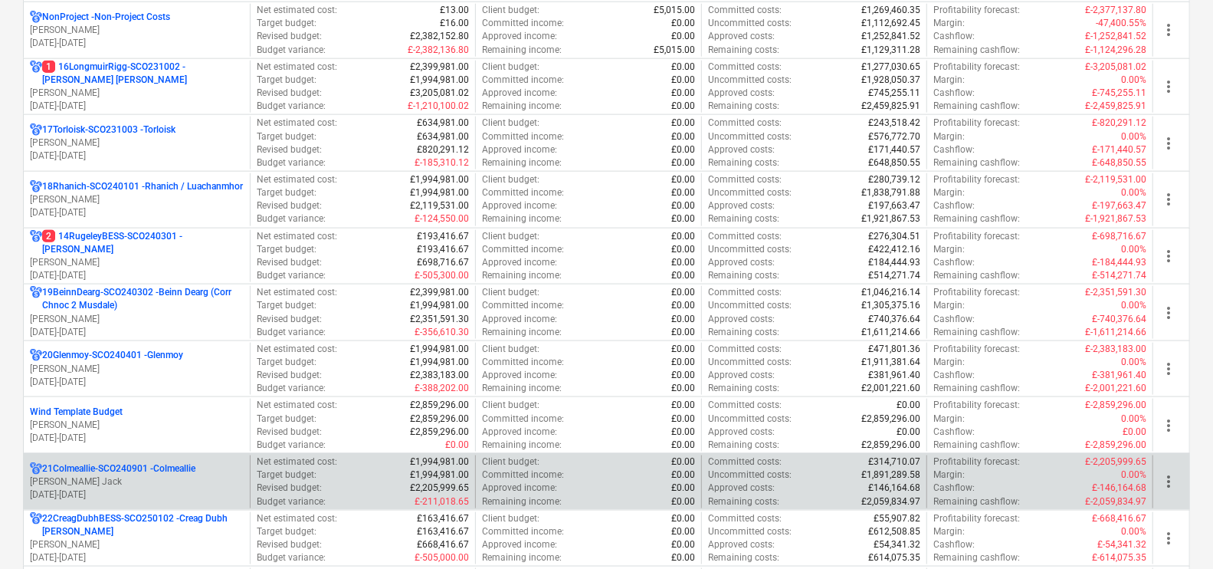
click at [173, 457] on div "21Colmeallie-SCO240901 - Colmeallie J. Jack [DATE] - [DATE]" at bounding box center [137, 481] width 226 height 53
click at [173, 466] on p "21Colmeallie-SCO240901 - Colmeallie" at bounding box center [118, 468] width 153 height 13
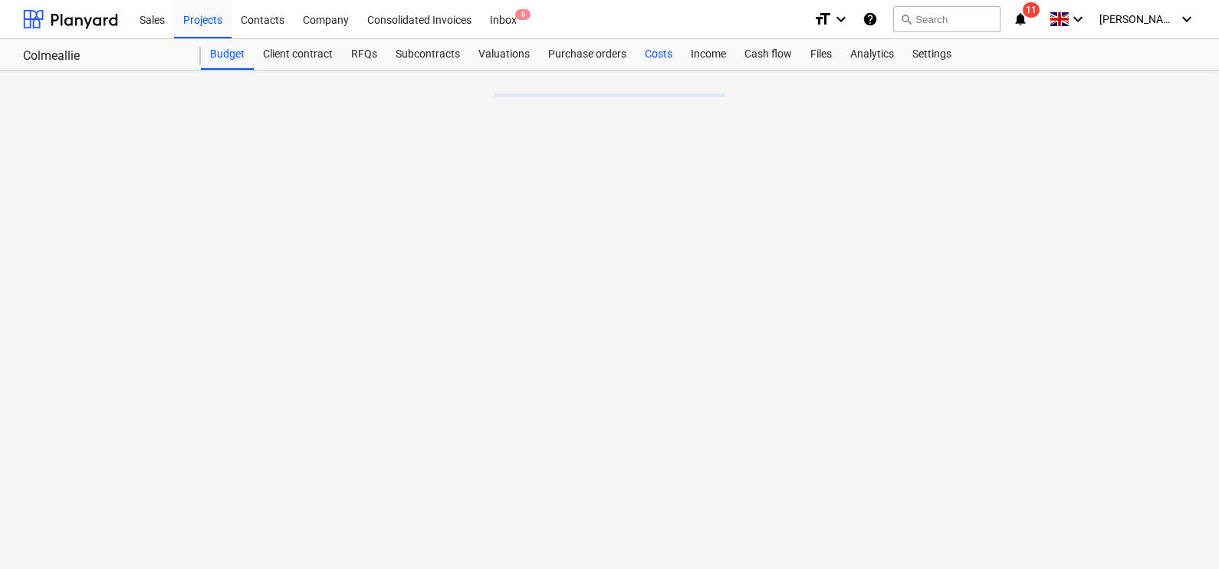
drag, startPoint x: 652, startPoint y: 52, endPoint x: 647, endPoint y: 67, distance: 16.2
click at [652, 52] on div "Costs" at bounding box center [658, 54] width 46 height 31
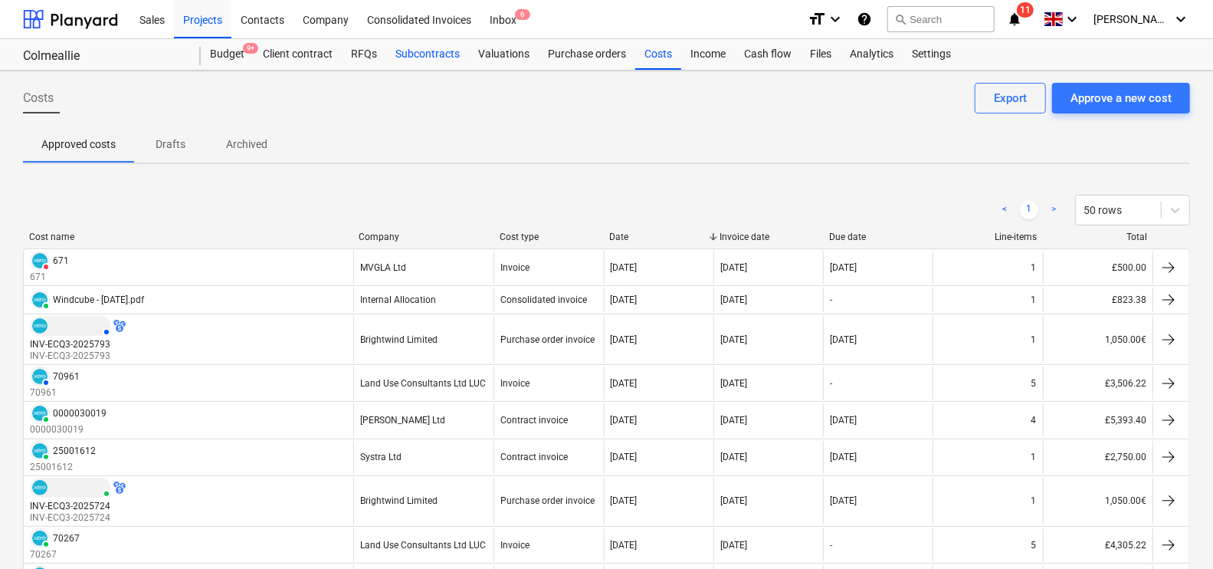
click at [418, 58] on div "Subcontracts" at bounding box center [427, 54] width 83 height 31
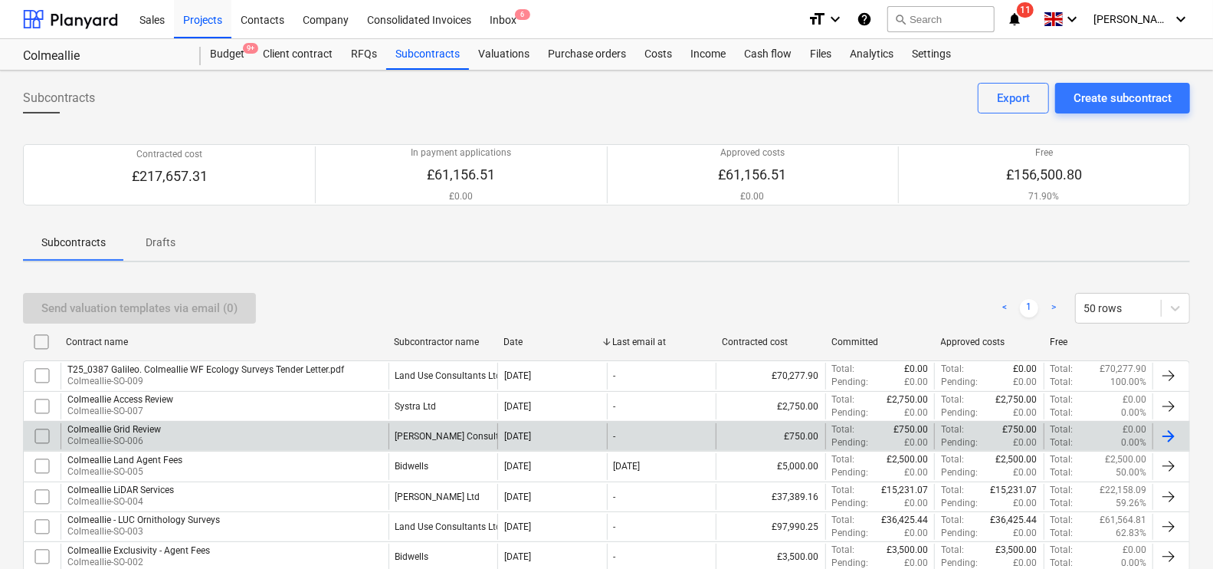
scroll to position [87, 0]
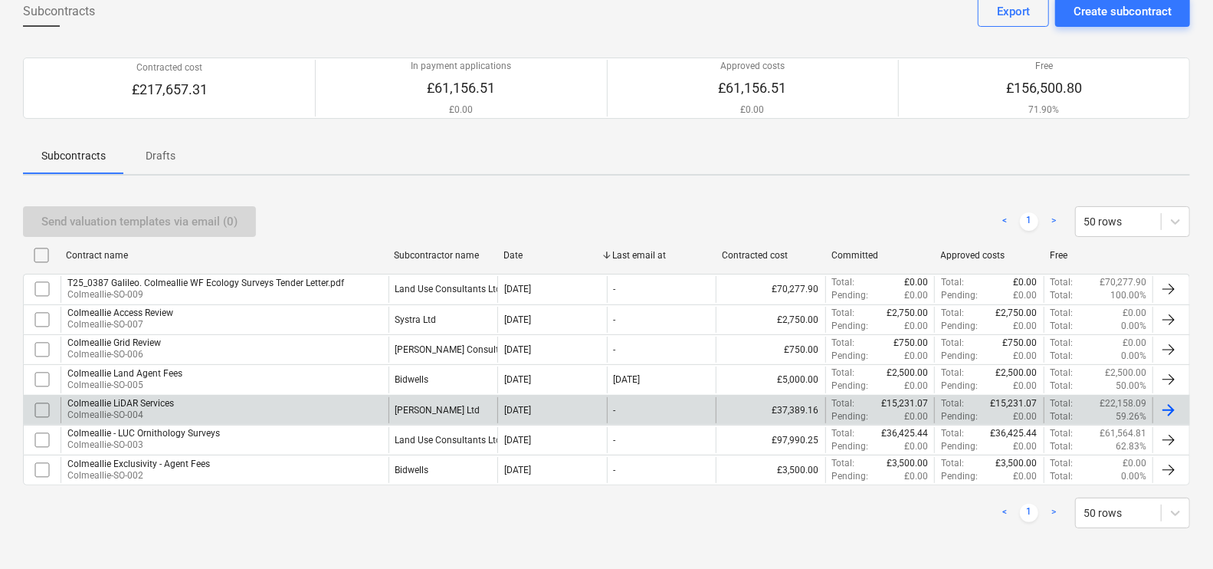
click at [443, 404] on div "[PERSON_NAME] Ltd" at bounding box center [444, 410] width 110 height 26
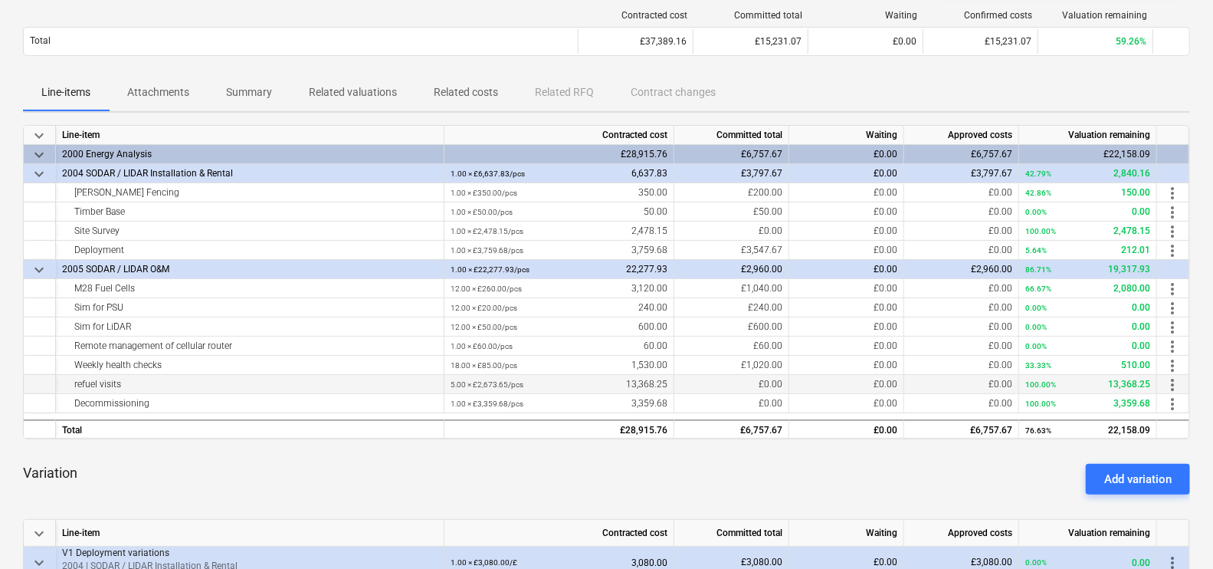
scroll to position [191, 0]
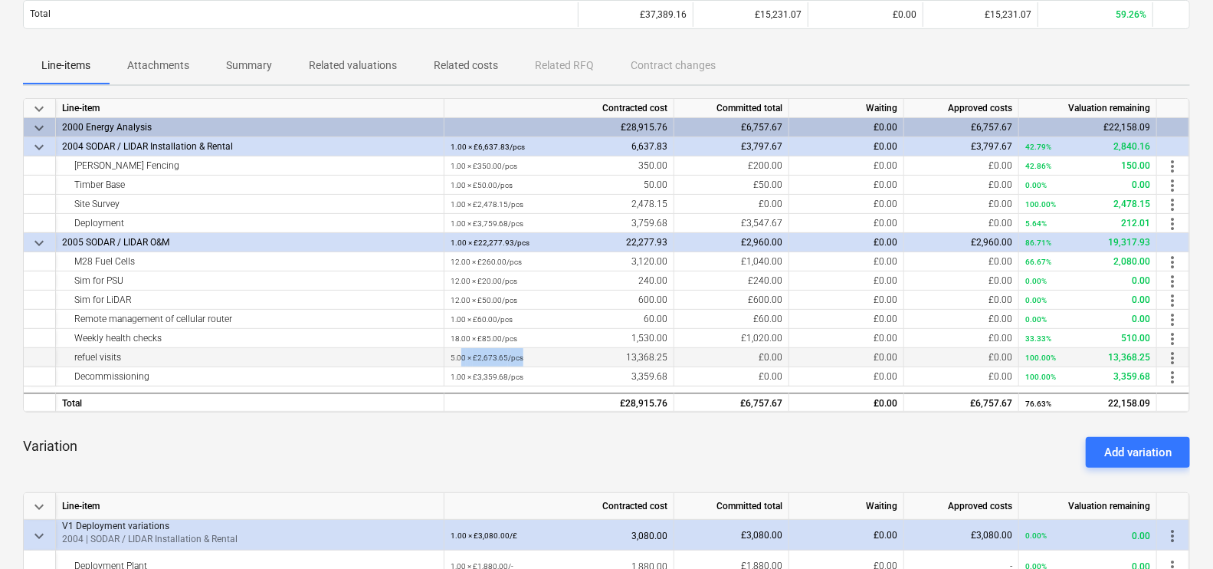
drag, startPoint x: 531, startPoint y: 356, endPoint x: 461, endPoint y: 358, distance: 69.8
click at [461, 358] on div "5.00 × £2,673.65 / pcs 13,368.25" at bounding box center [559, 357] width 217 height 19
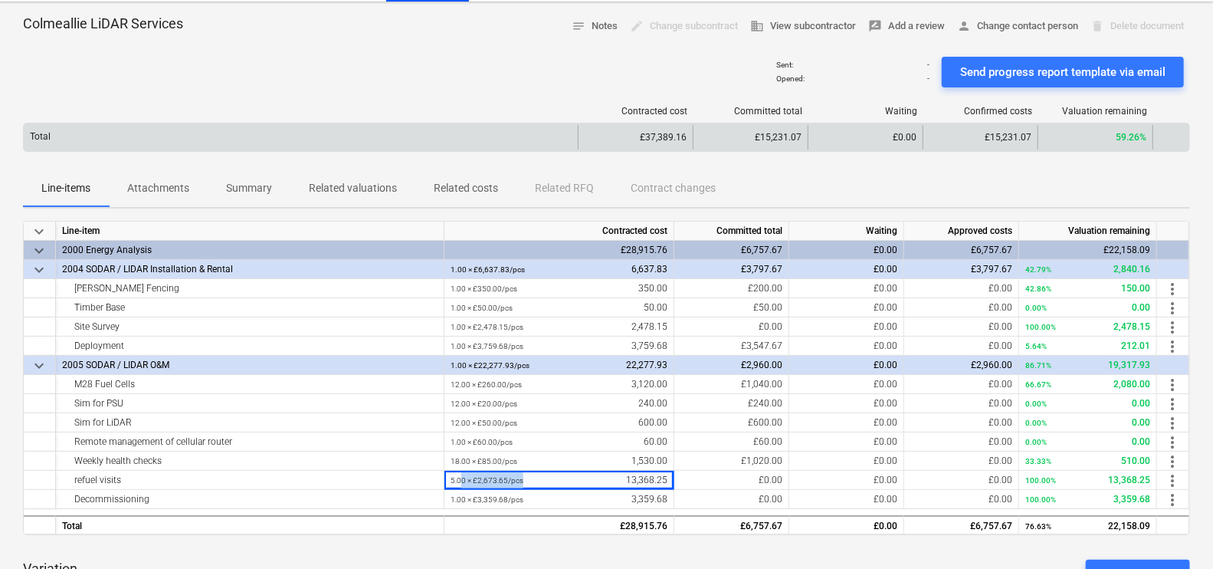
scroll to position [0, 0]
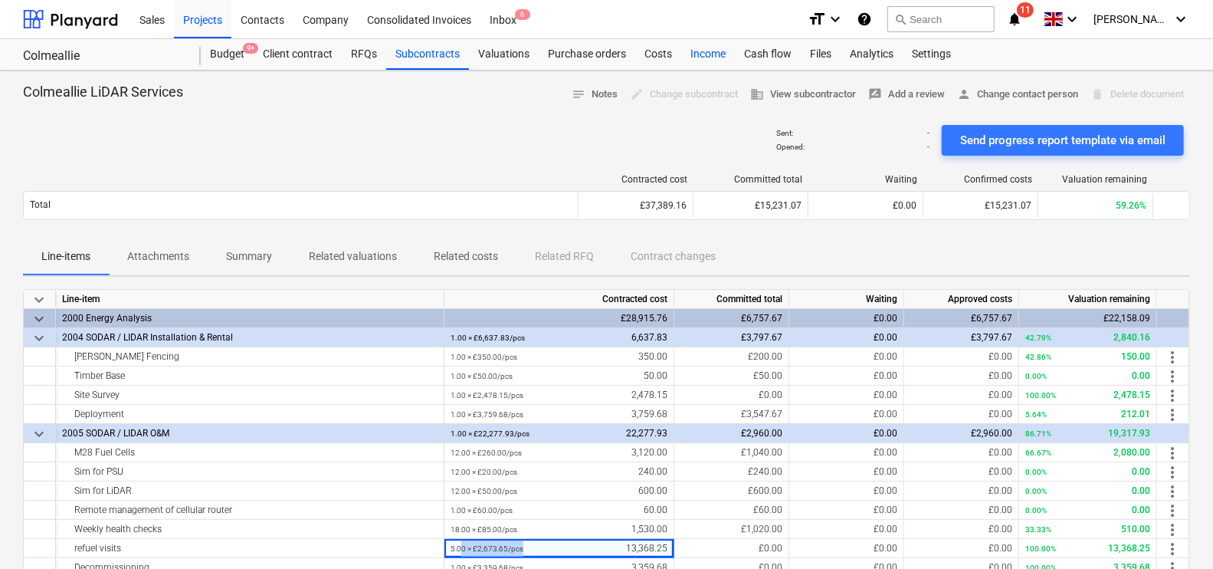
drag, startPoint x: 663, startPoint y: 49, endPoint x: 714, endPoint y: 67, distance: 53.6
click at [663, 49] on div "Costs" at bounding box center [658, 54] width 46 height 31
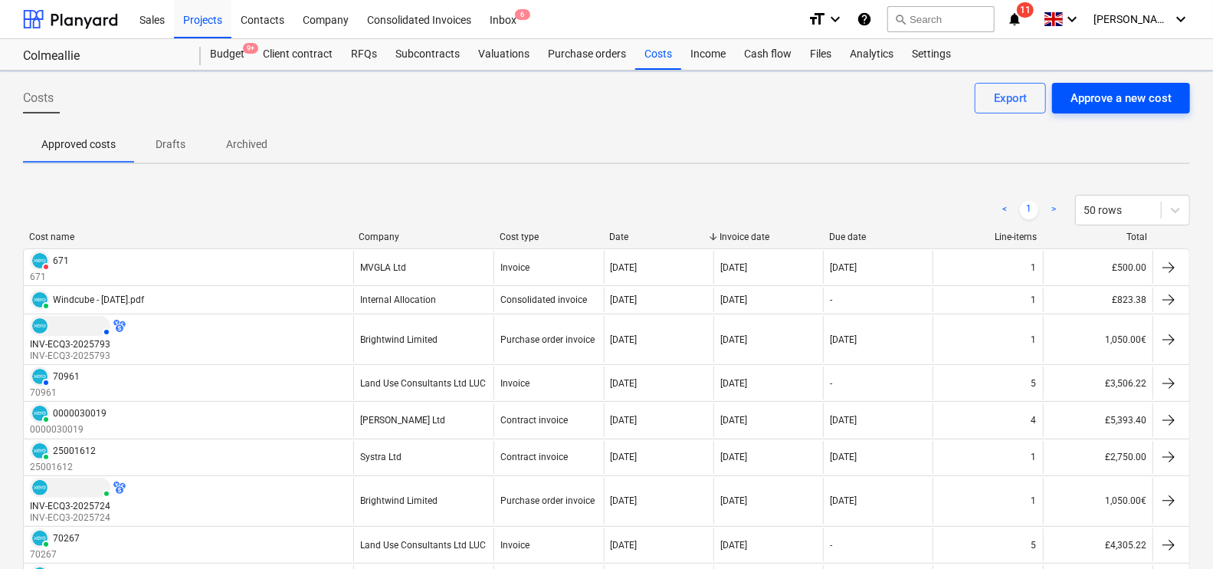
click at [1143, 88] on div "Approve a new cost" at bounding box center [1121, 98] width 101 height 20
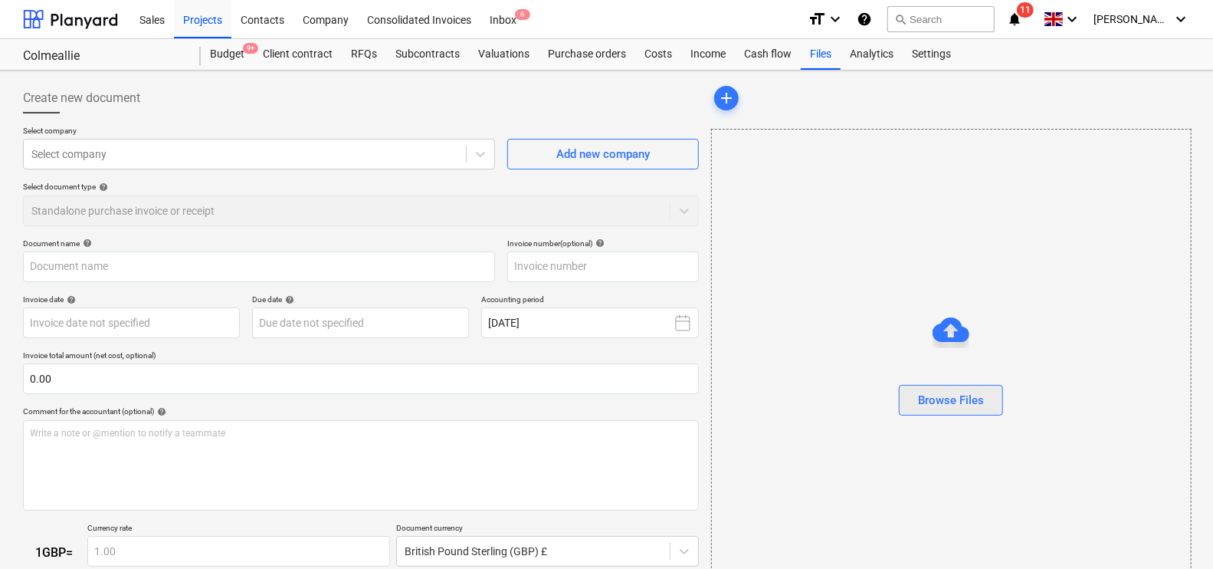
click at [911, 404] on button "Browse Files" at bounding box center [951, 400] width 104 height 31
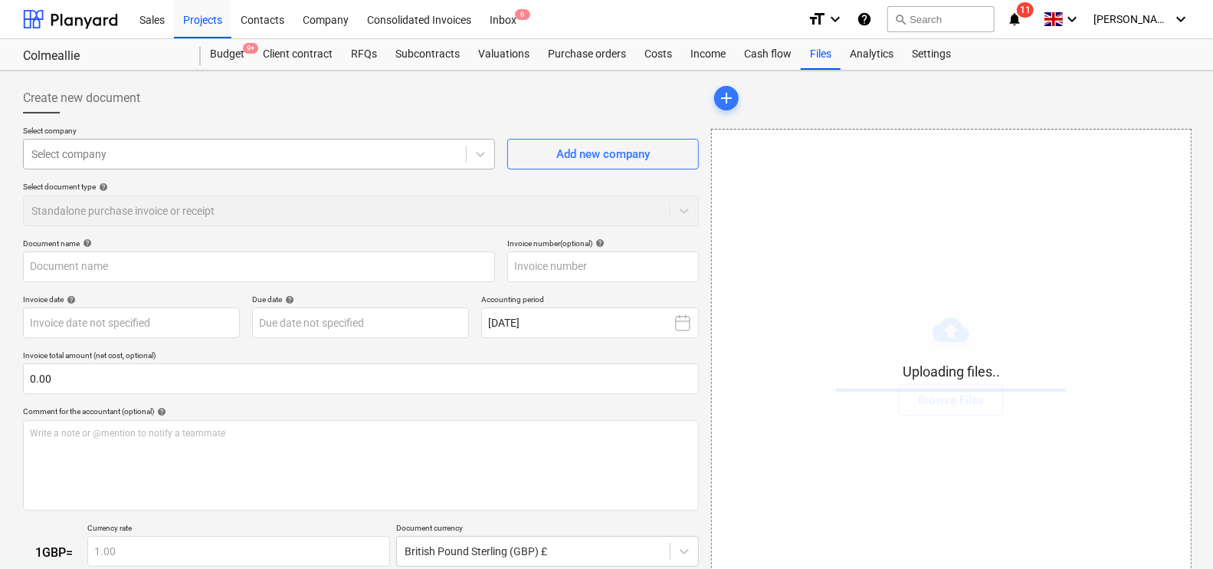
click at [110, 154] on div at bounding box center [244, 153] width 427 height 15
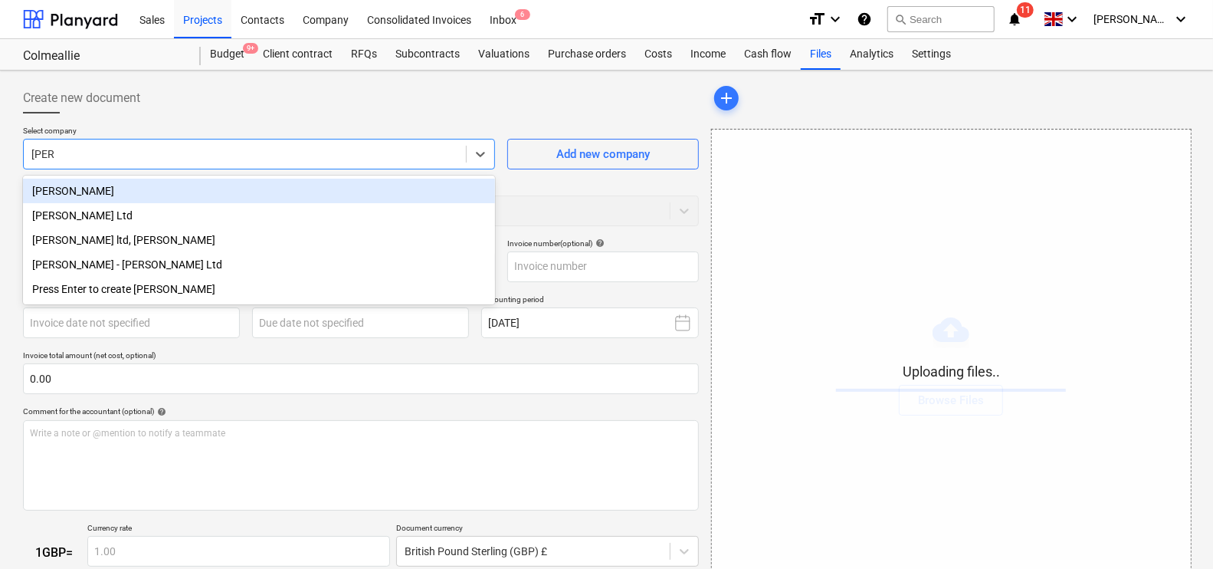
type input "[PERSON_NAME]"
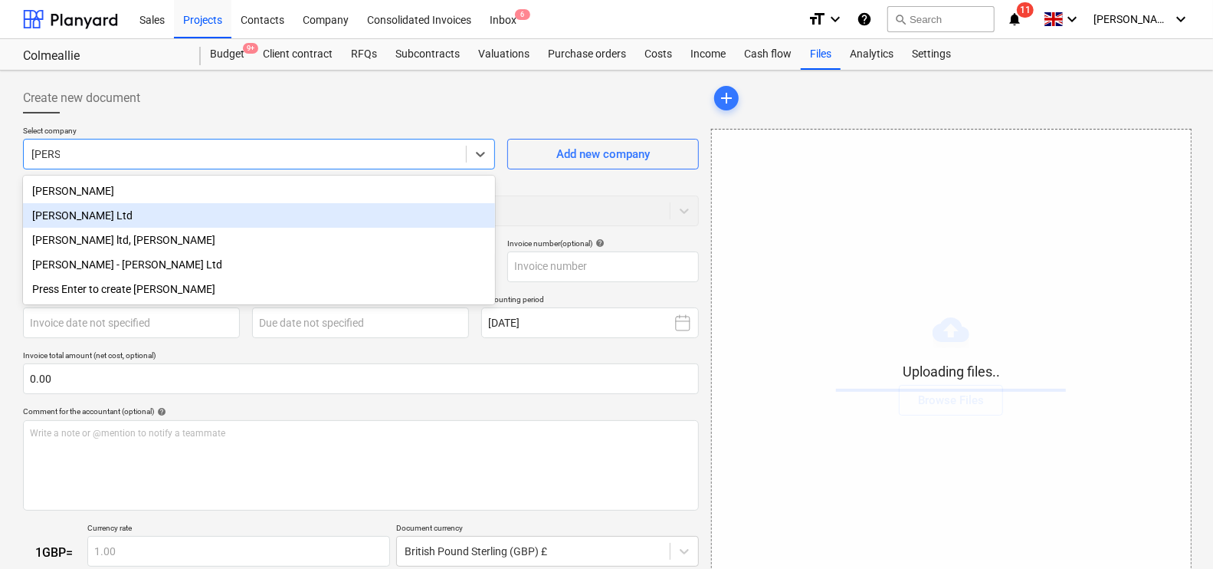
click at [92, 215] on div "[PERSON_NAME] Ltd" at bounding box center [259, 215] width 472 height 25
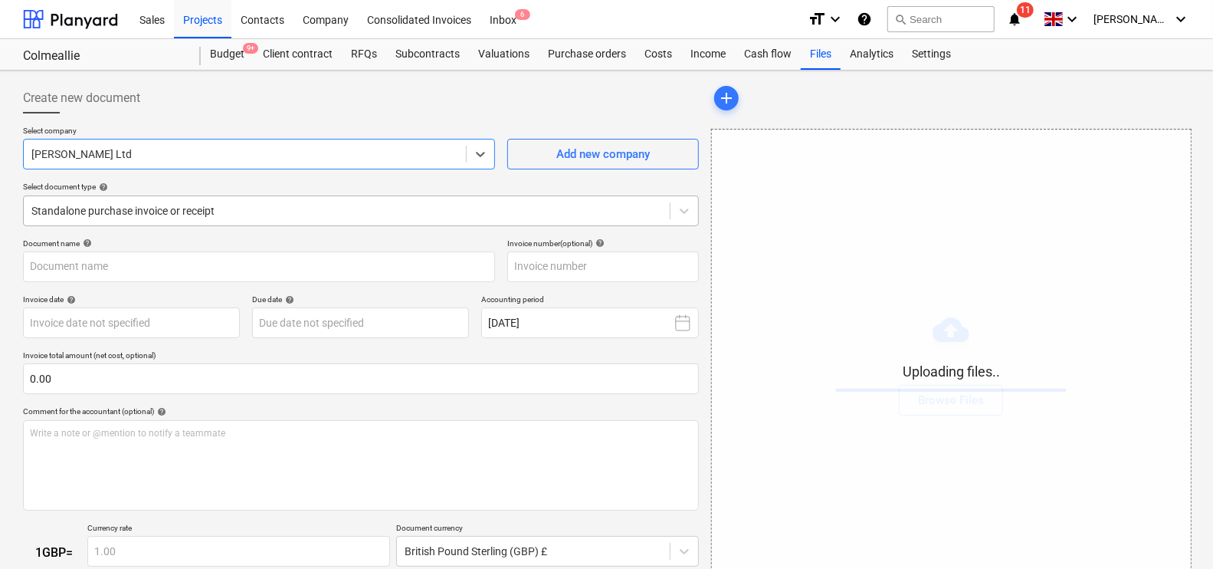
click at [103, 209] on div at bounding box center [346, 210] width 631 height 15
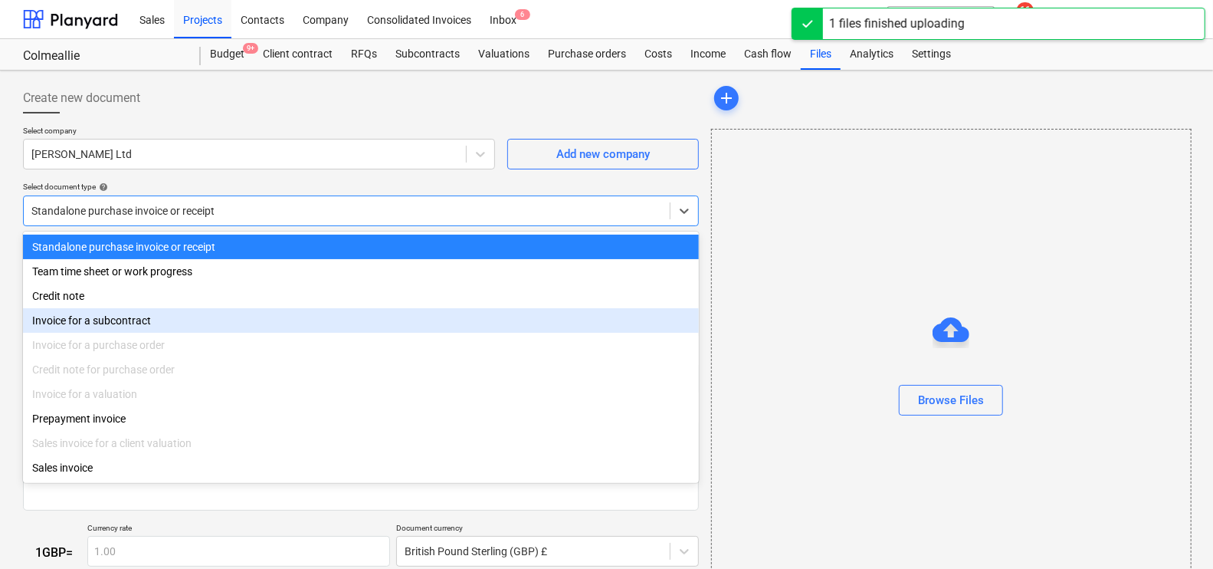
type input "Sales Invoice 0000030036.PDF"
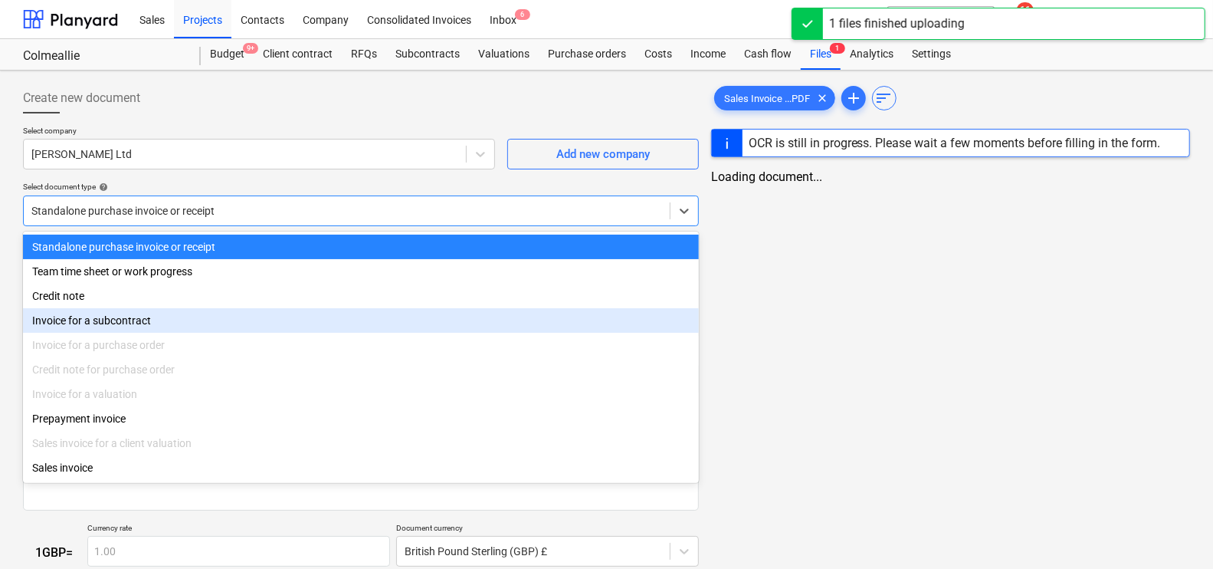
click at [113, 320] on div "Invoice for a subcontract" at bounding box center [361, 320] width 676 height 25
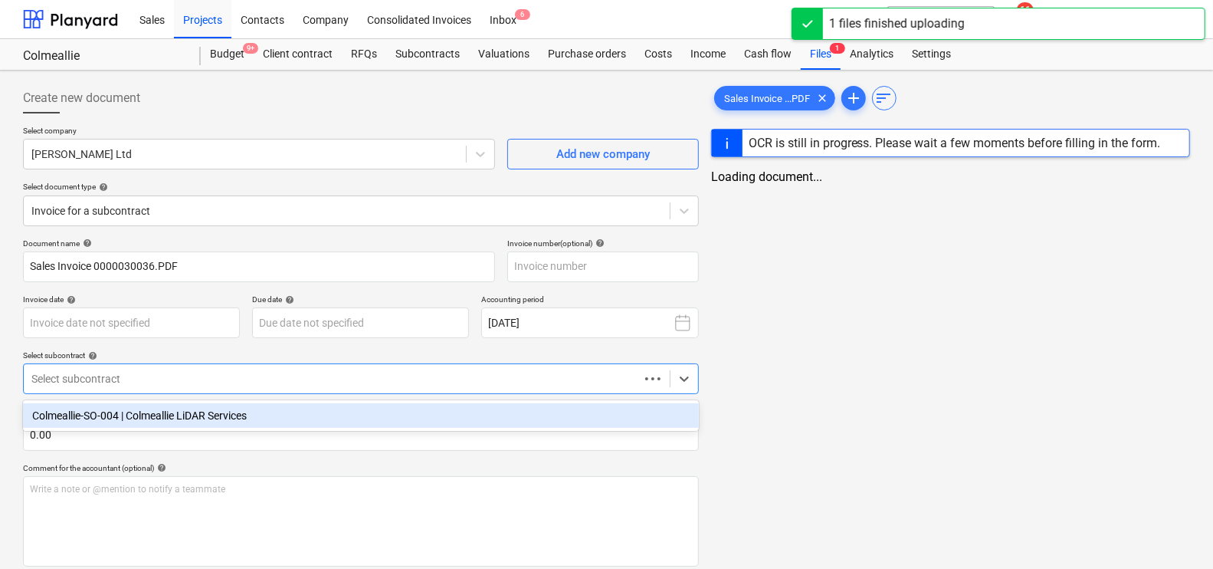
click at [114, 383] on div at bounding box center [331, 378] width 600 height 15
click at [127, 425] on div "Colmeallie-SO-004 | Colmeallie LiDAR Services" at bounding box center [361, 415] width 676 height 25
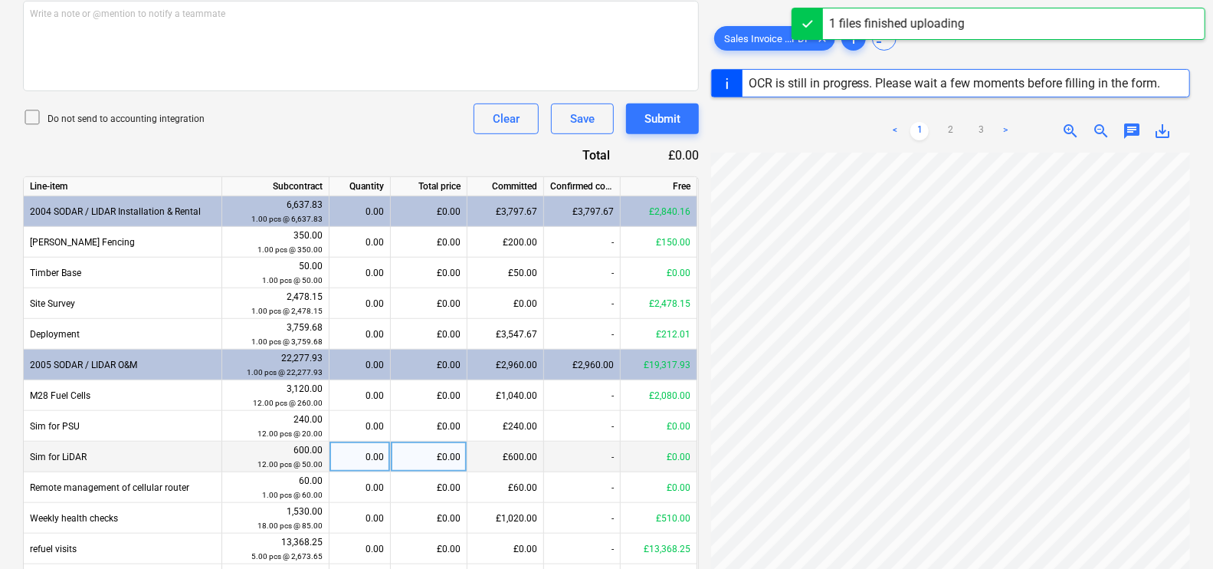
scroll to position [479, 0]
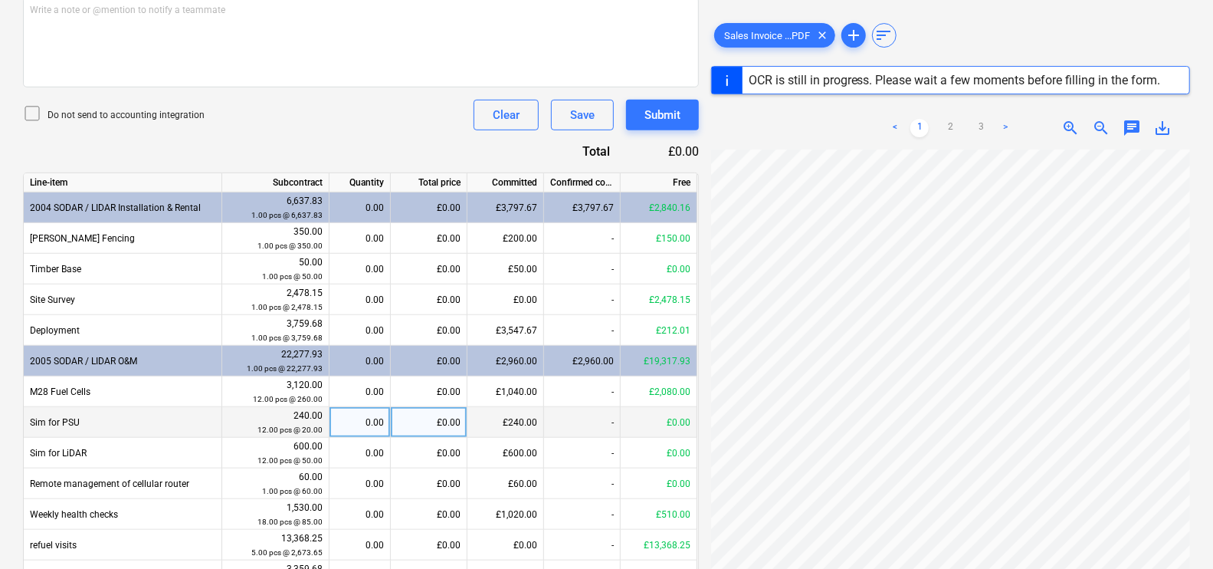
type input "0000030036"
type input "[DATE]"
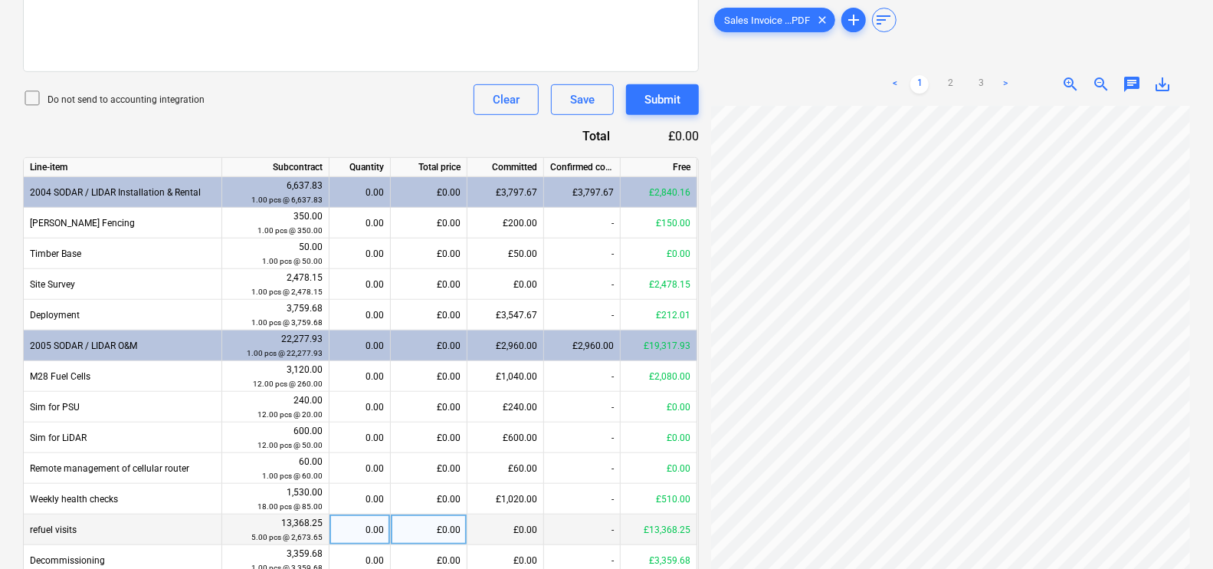
scroll to position [575, 0]
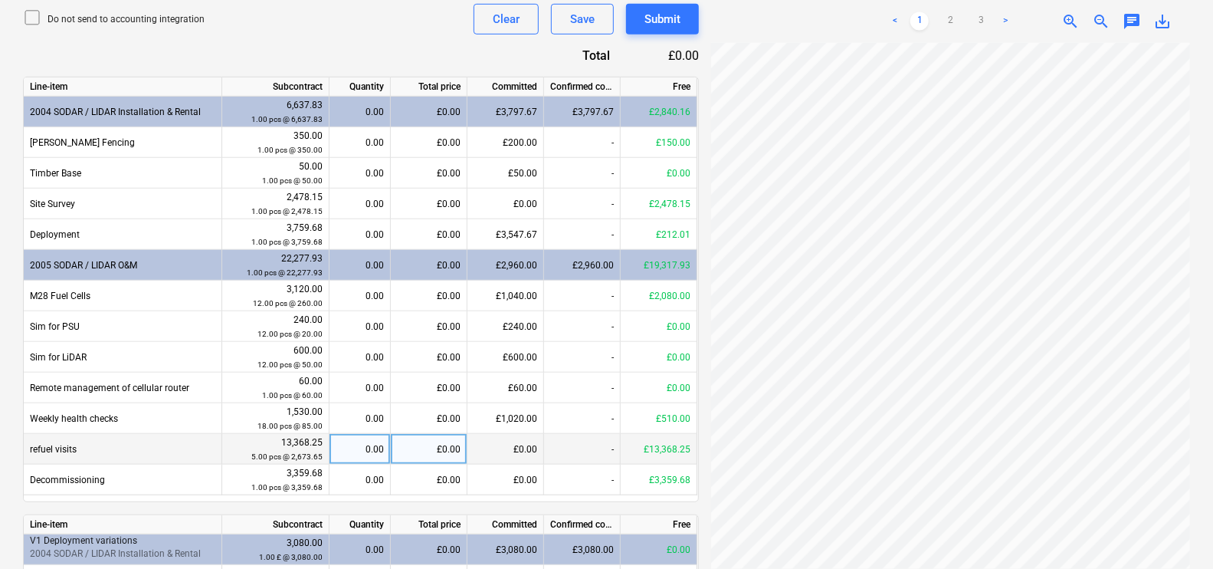
click at [524, 455] on div "£0.00" at bounding box center [506, 449] width 77 height 31
click at [439, 446] on div "£0.00" at bounding box center [429, 449] width 77 height 31
type input "2478.15"
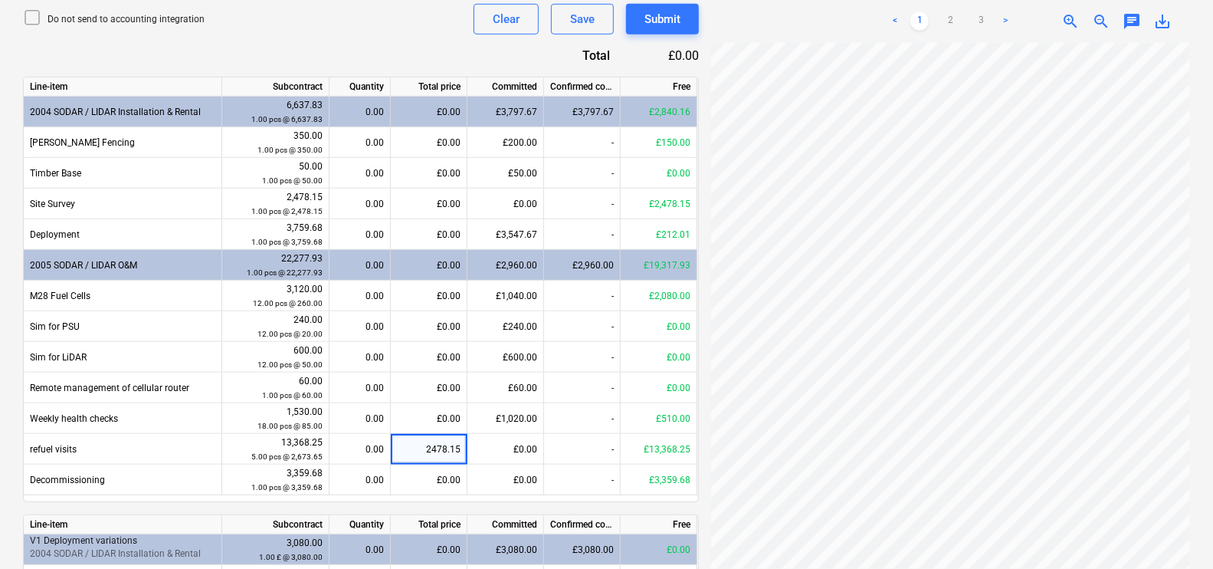
click at [388, 45] on div "Document name help 0000030036 Invoice number (optional) help 0000030036 Invoice…" at bounding box center [361, 184] width 676 height 1043
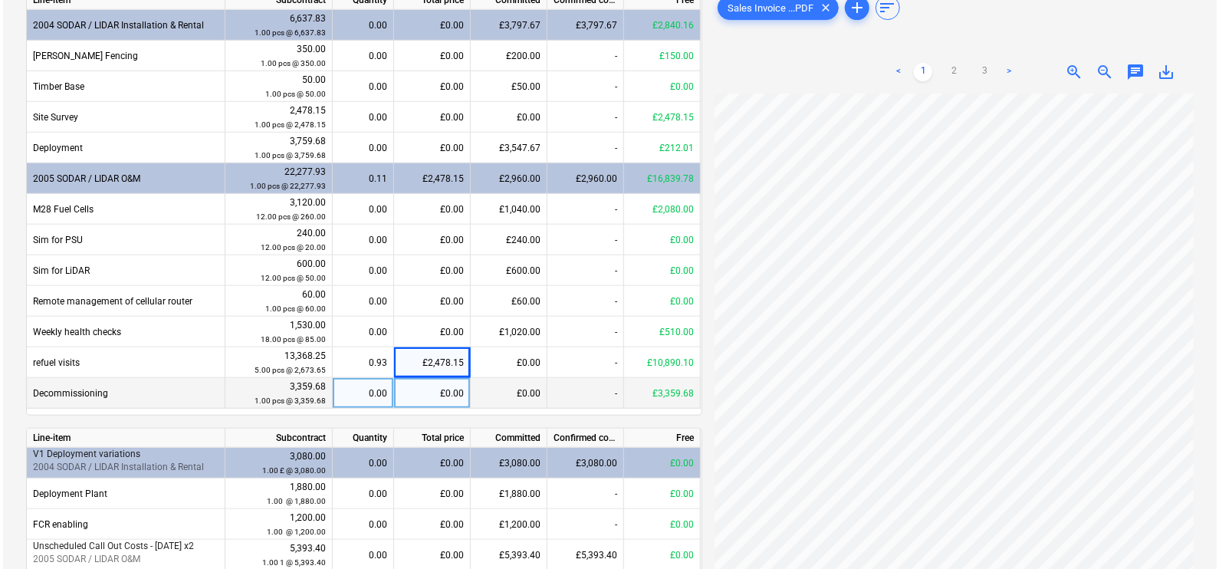
scroll to position [724, 0]
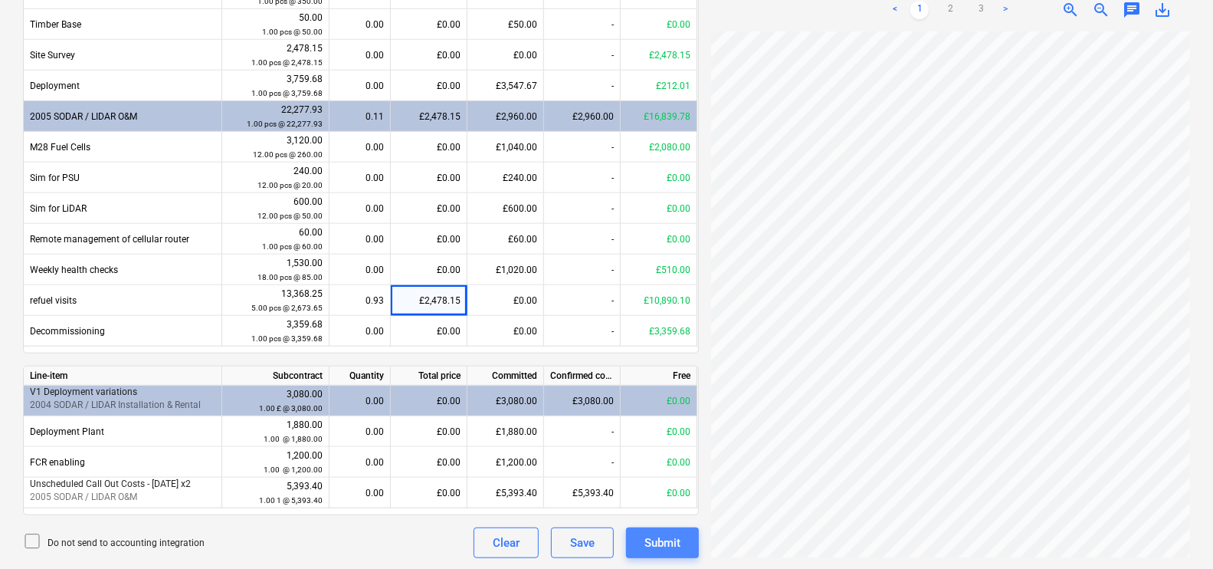
click at [658, 533] on div "Submit" at bounding box center [663, 543] width 36 height 20
